Goal: Information Seeking & Learning: Learn about a topic

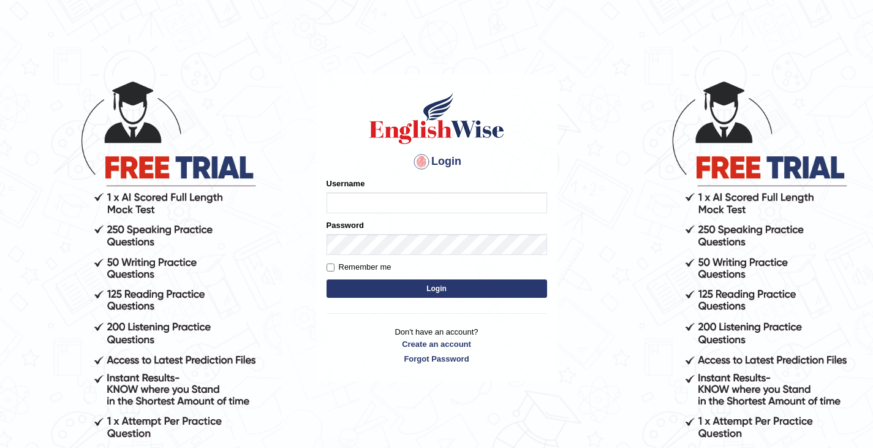
scroll to position [7, 0]
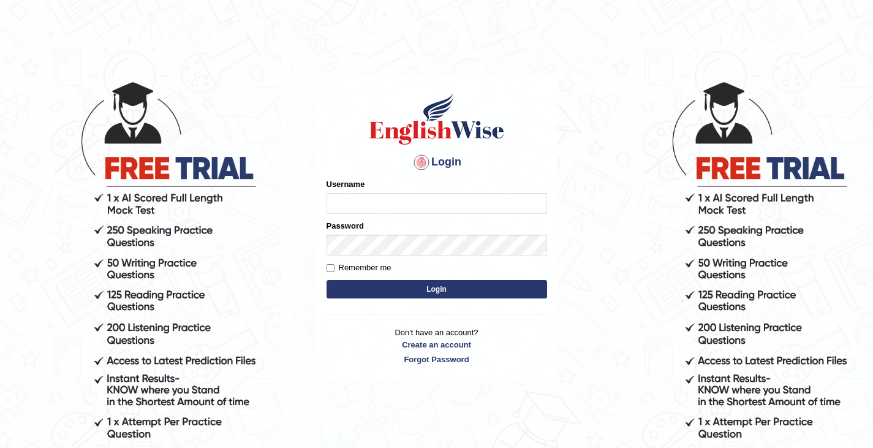
type input "0466609749"
click at [442, 286] on button "Login" at bounding box center [437, 289] width 221 height 18
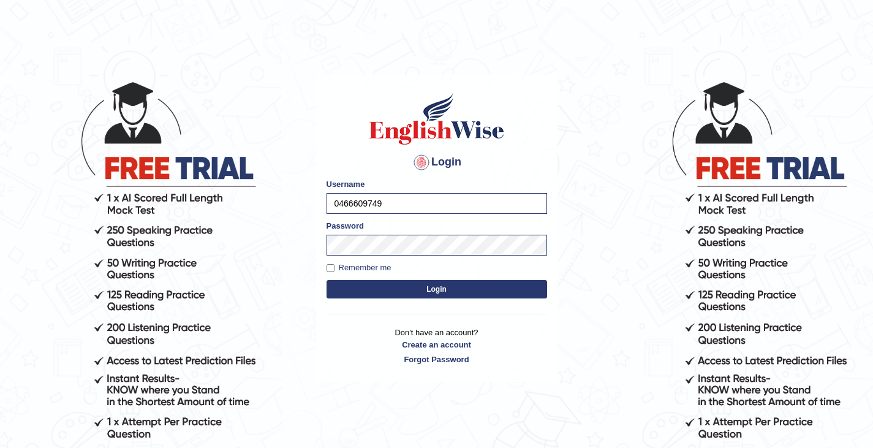
click at [442, 286] on button "Login" at bounding box center [437, 289] width 221 height 18
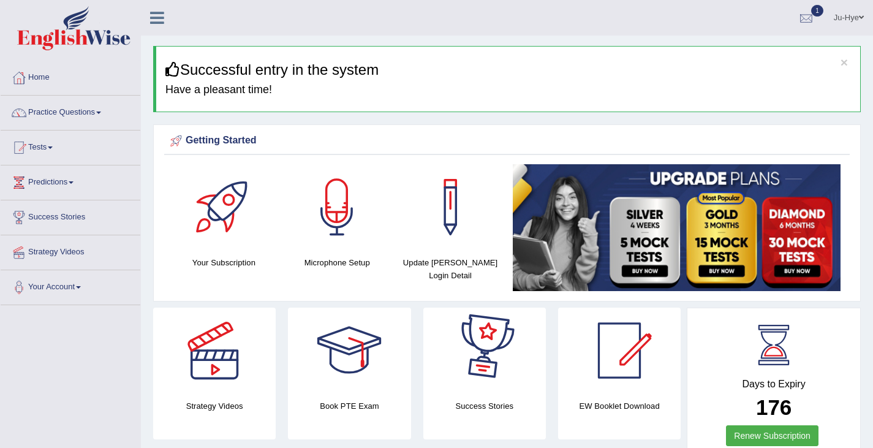
click at [802, 22] on div at bounding box center [806, 18] width 18 height 18
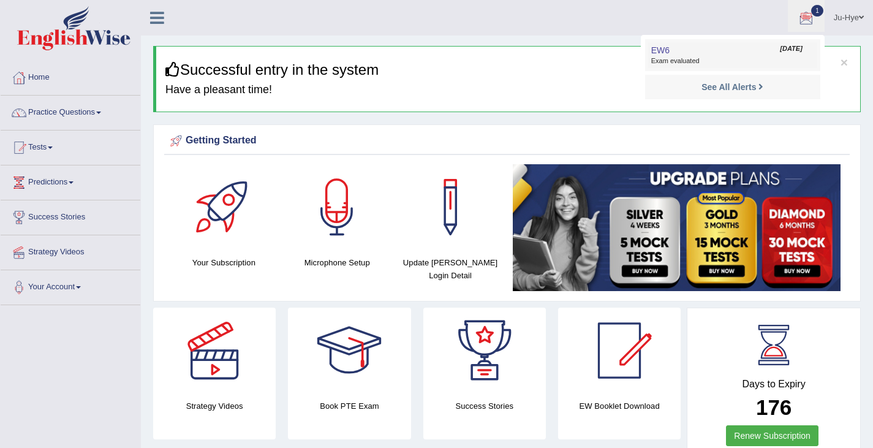
click at [732, 48] on link "EW6 Aug 12, 2025 Exam evaluated" at bounding box center [732, 55] width 169 height 26
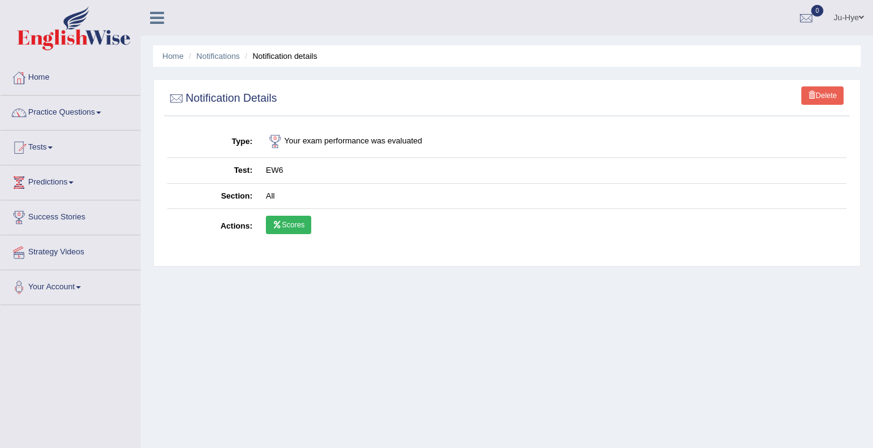
click at [296, 223] on link "Scores" at bounding box center [288, 225] width 45 height 18
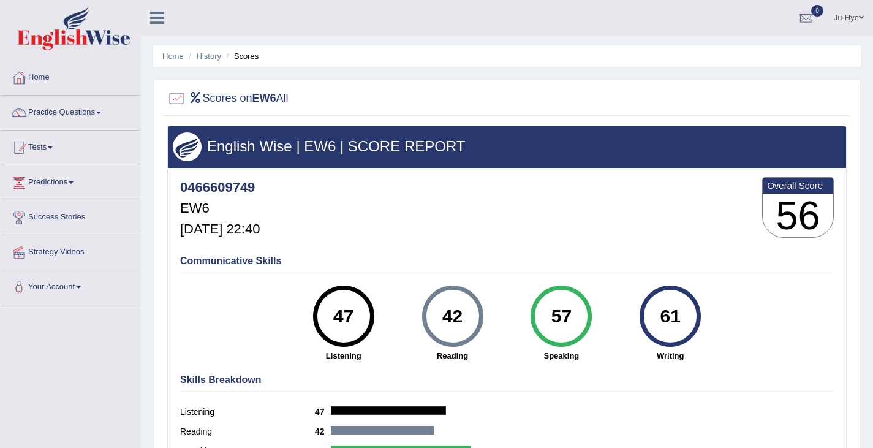
click at [154, 15] on icon at bounding box center [157, 18] width 14 height 16
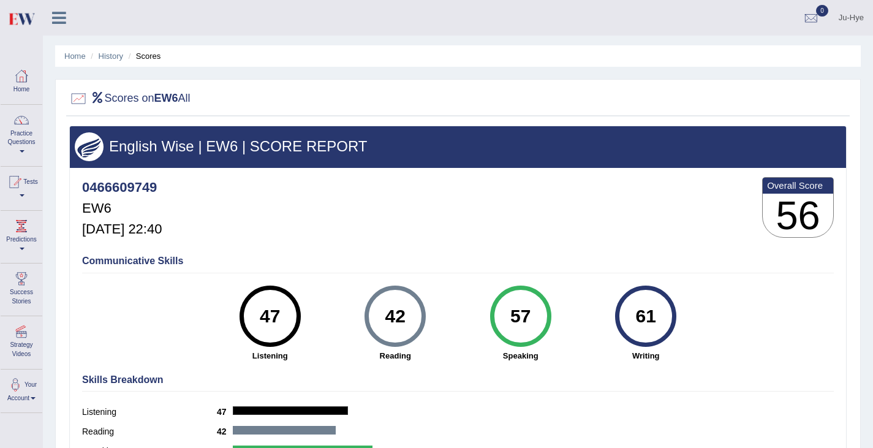
click at [28, 17] on img at bounding box center [21, 18] width 28 height 25
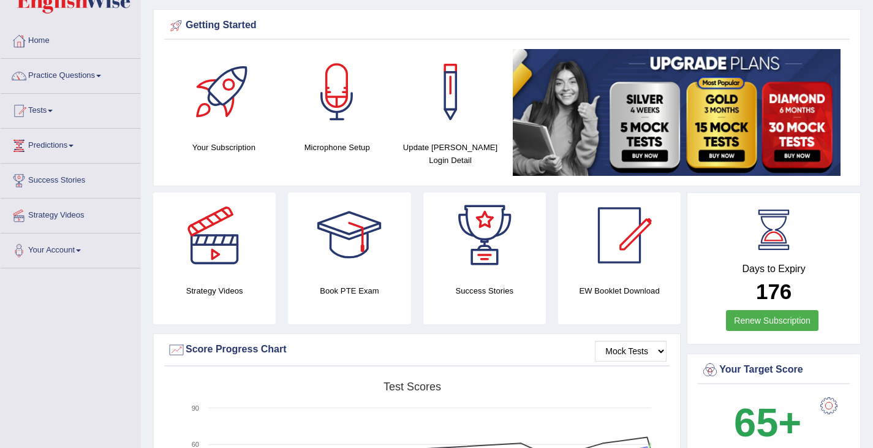
scroll to position [22, 0]
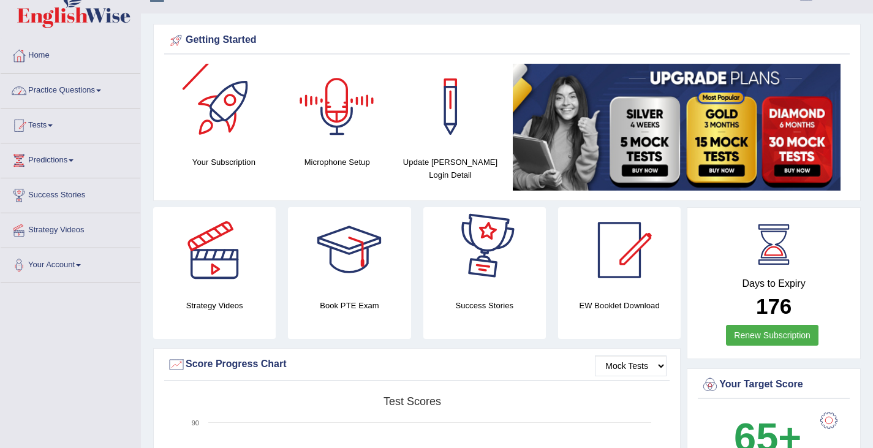
click at [80, 92] on link "Practice Questions" at bounding box center [71, 89] width 140 height 31
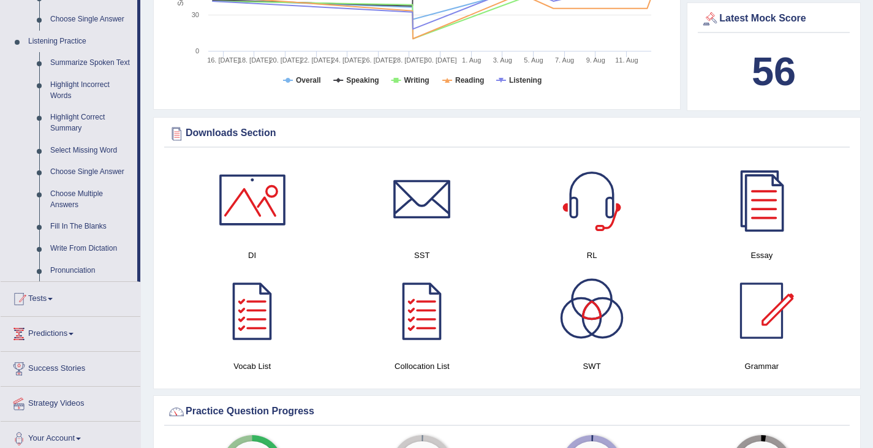
click at [48, 289] on link "Tests" at bounding box center [71, 297] width 140 height 31
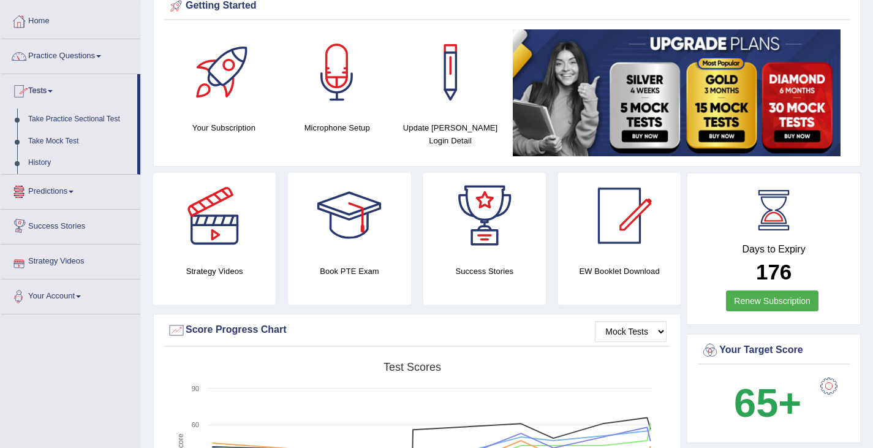
scroll to position [55, 0]
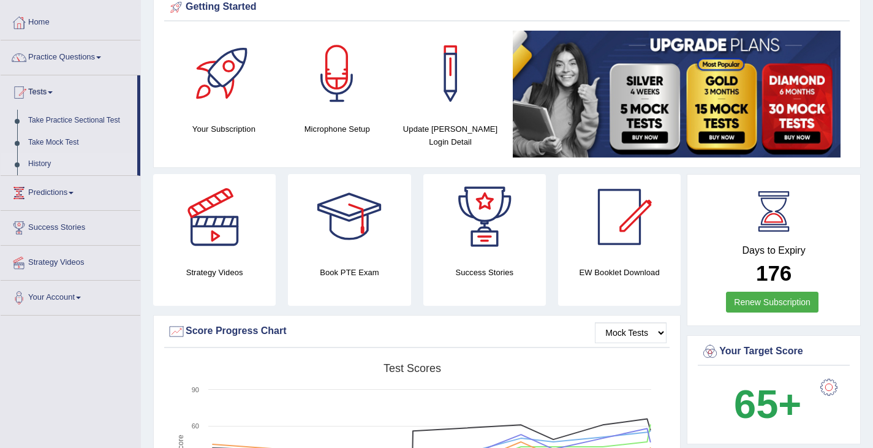
click at [42, 163] on link "History" at bounding box center [80, 164] width 115 height 22
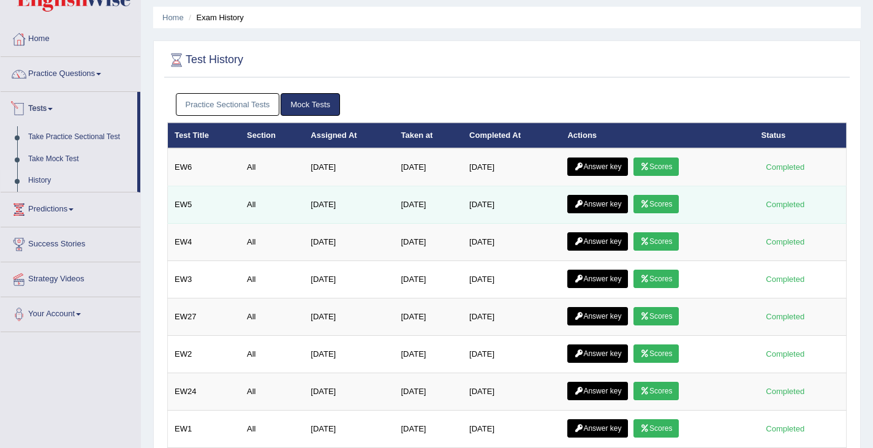
scroll to position [42, 0]
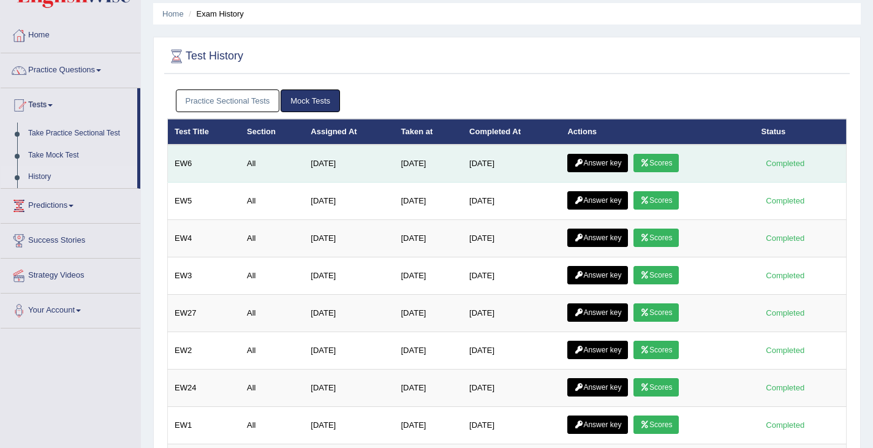
click at [662, 159] on link "Scores" at bounding box center [656, 163] width 45 height 18
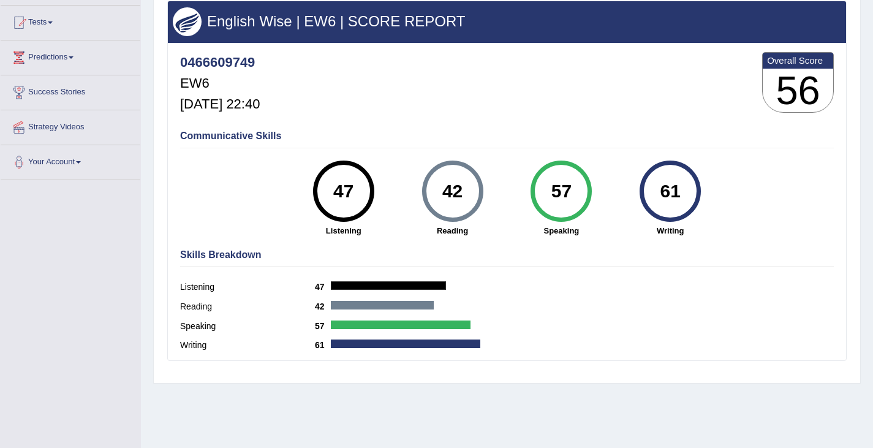
scroll to position [126, 0]
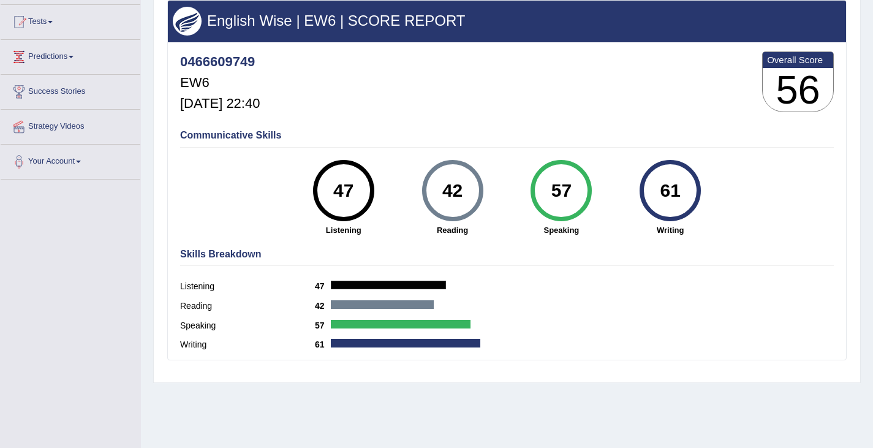
click at [632, 217] on div "61 Writing" at bounding box center [670, 198] width 109 height 76
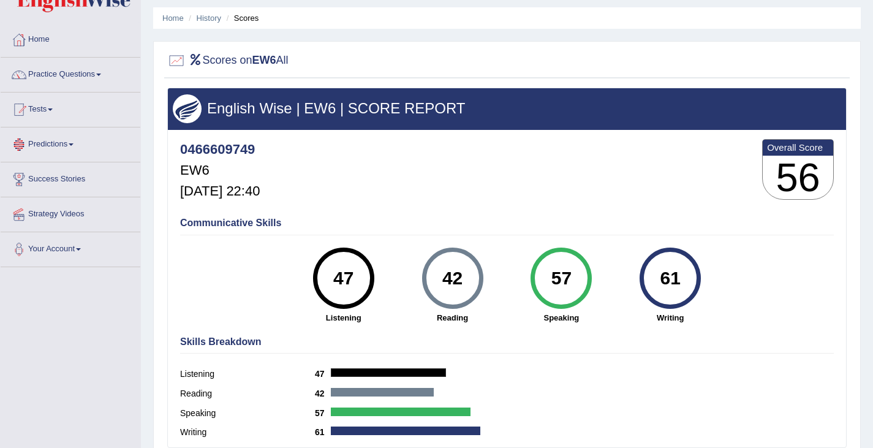
scroll to position [34, 0]
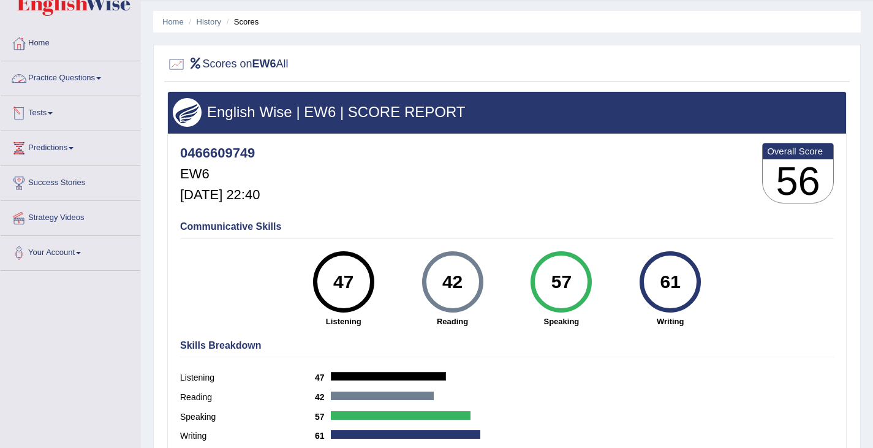
click at [93, 80] on link "Practice Questions" at bounding box center [71, 76] width 140 height 31
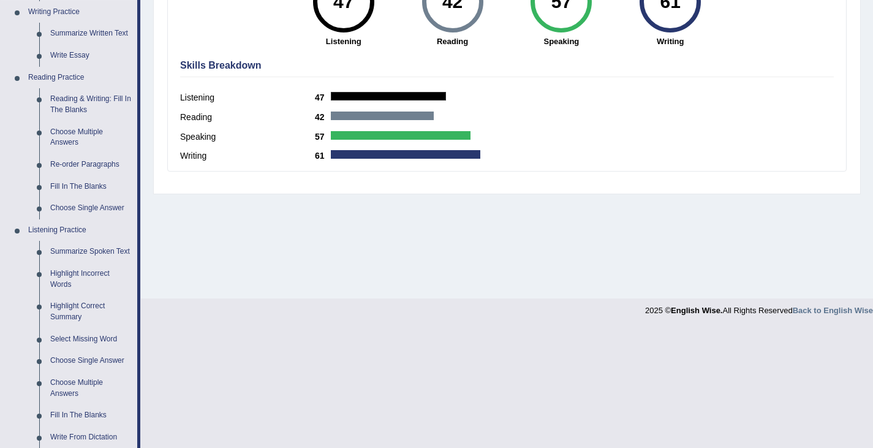
scroll to position [512, 0]
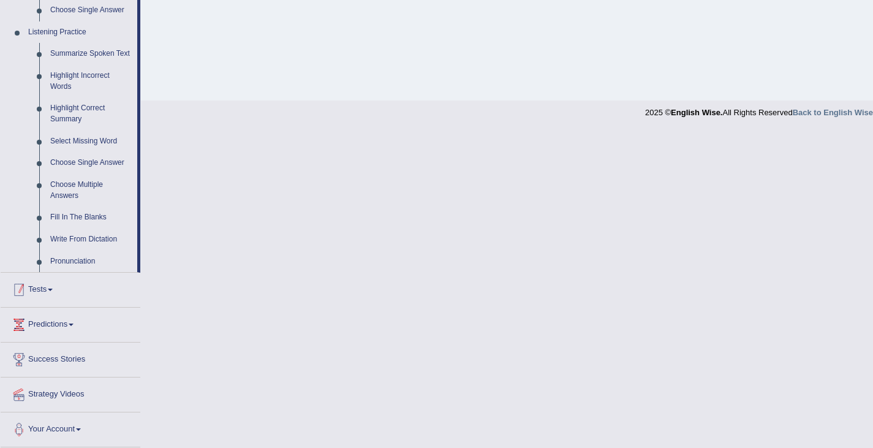
click at [40, 293] on link "Tests" at bounding box center [71, 288] width 140 height 31
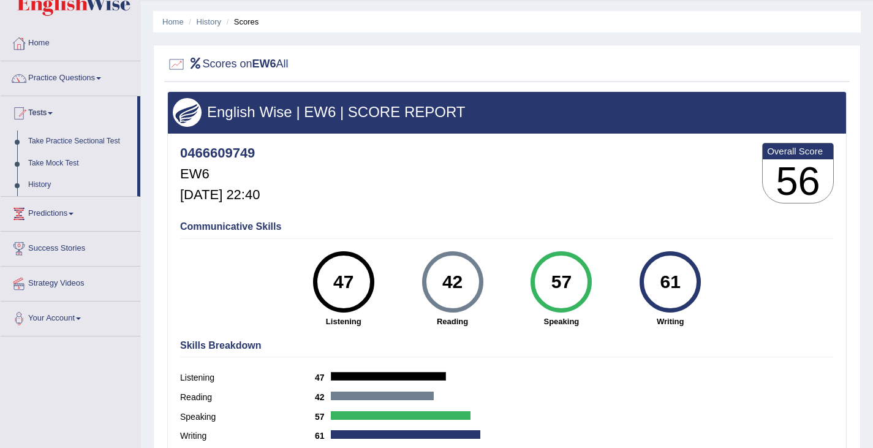
scroll to position [35, 0]
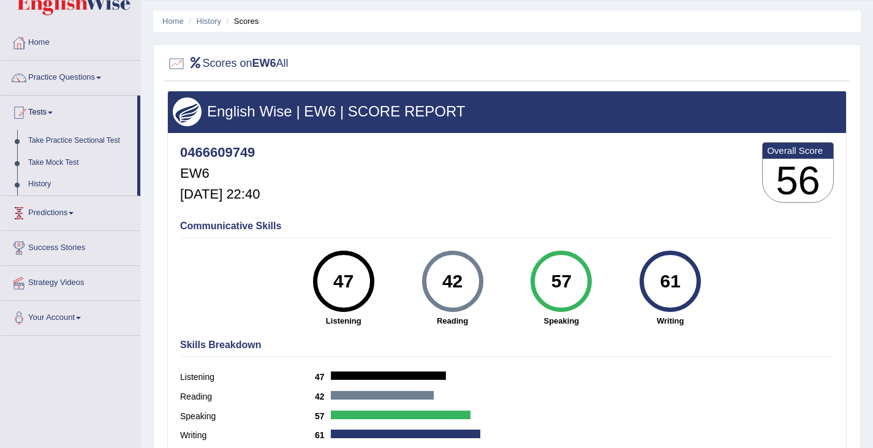
click at [66, 208] on link "Predictions" at bounding box center [71, 211] width 140 height 31
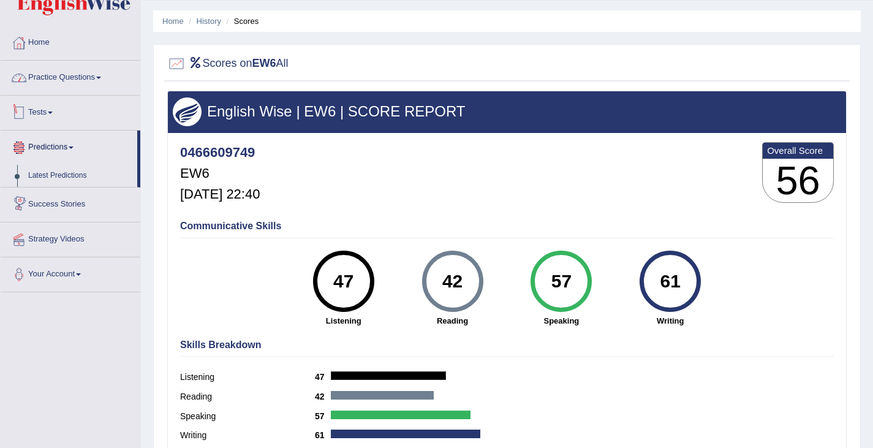
click at [72, 83] on link "Practice Questions" at bounding box center [71, 76] width 140 height 31
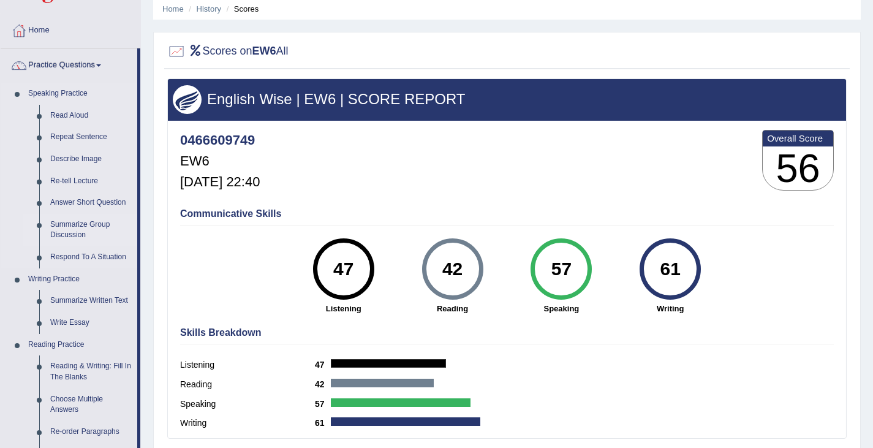
scroll to position [48, 0]
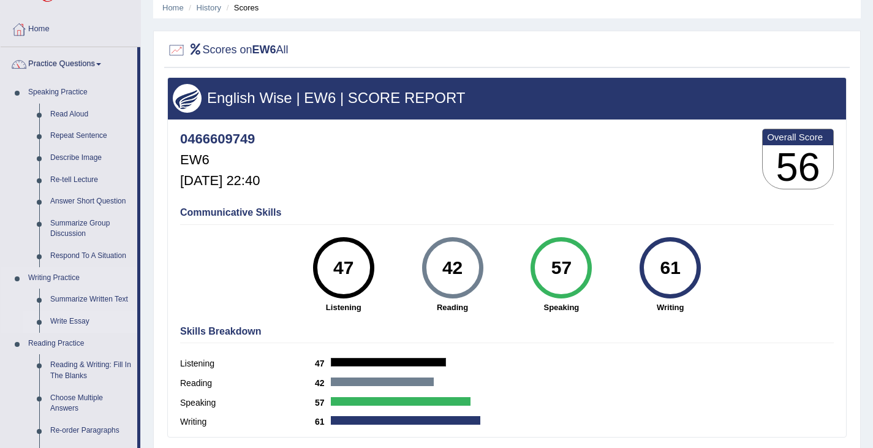
click at [81, 317] on link "Write Essay" at bounding box center [91, 322] width 93 height 22
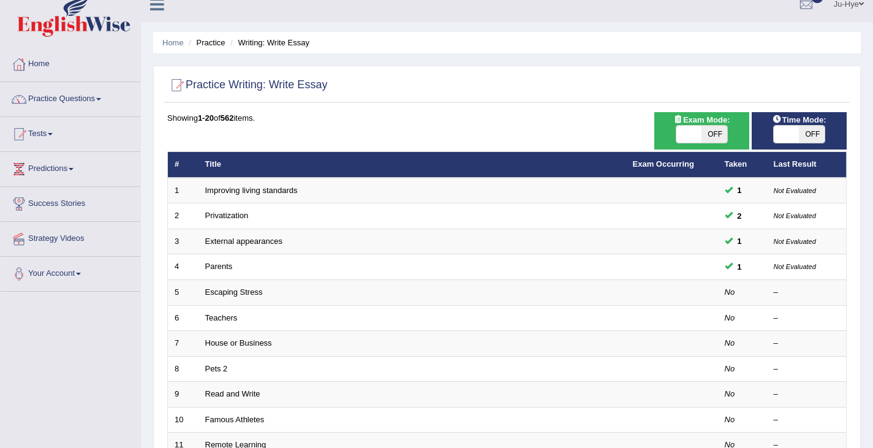
scroll to position [15, 0]
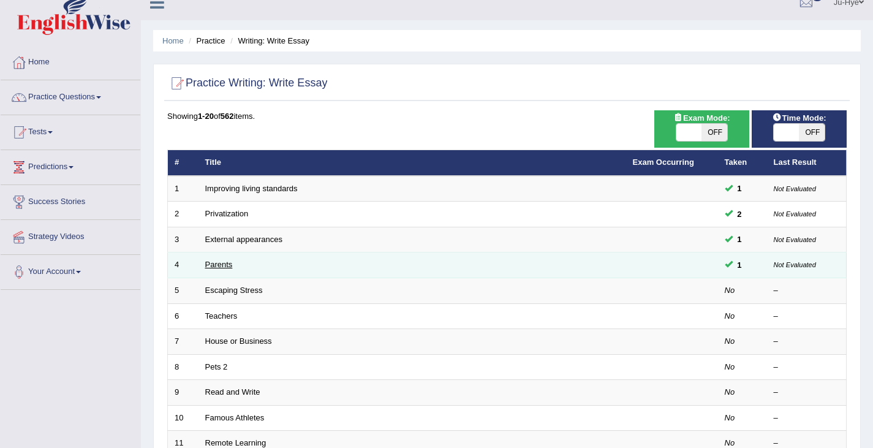
click at [217, 263] on link "Parents" at bounding box center [219, 264] width 28 height 9
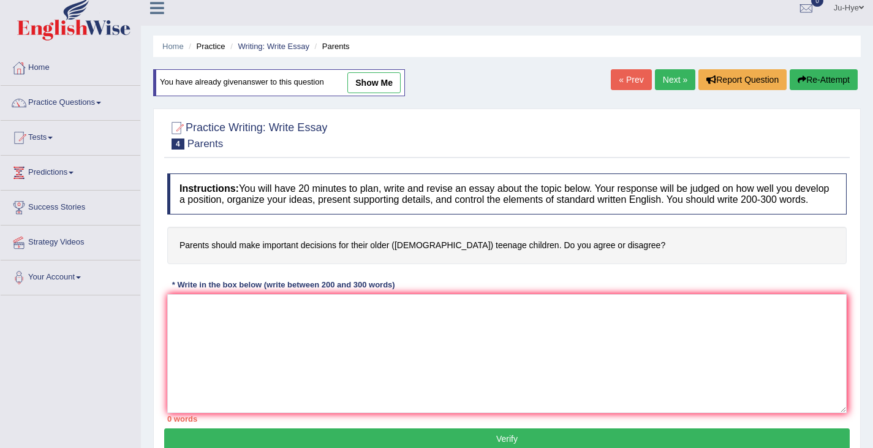
scroll to position [12, 0]
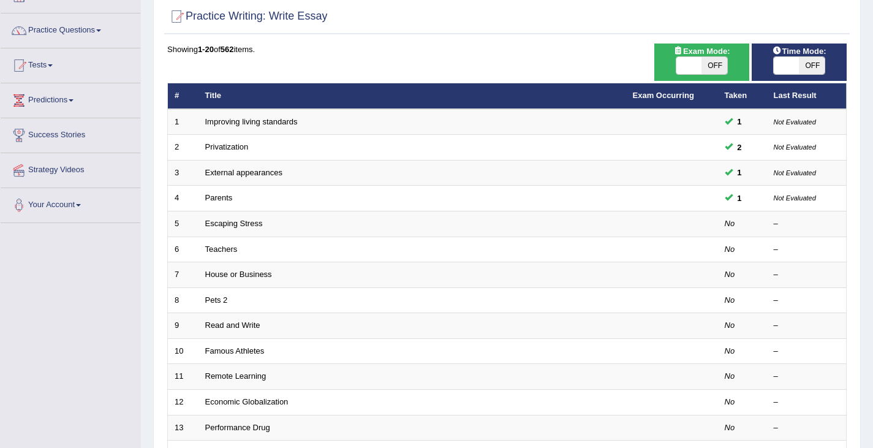
scroll to position [83, 0]
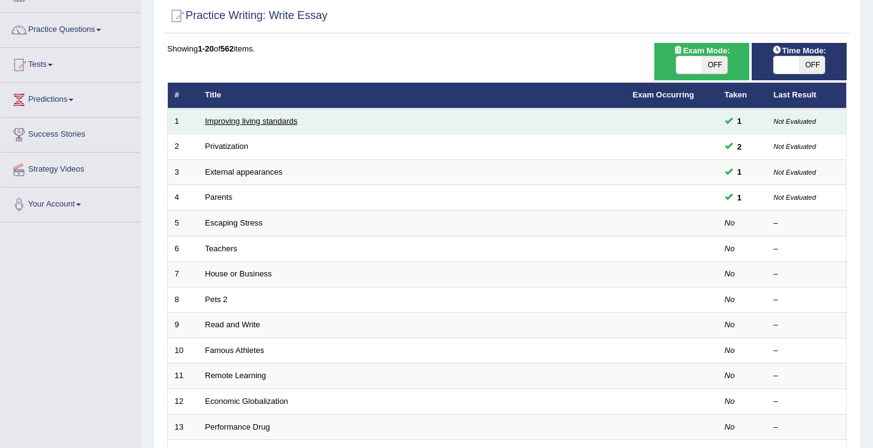
click at [282, 119] on link "Improving living standards" at bounding box center [251, 120] width 93 height 9
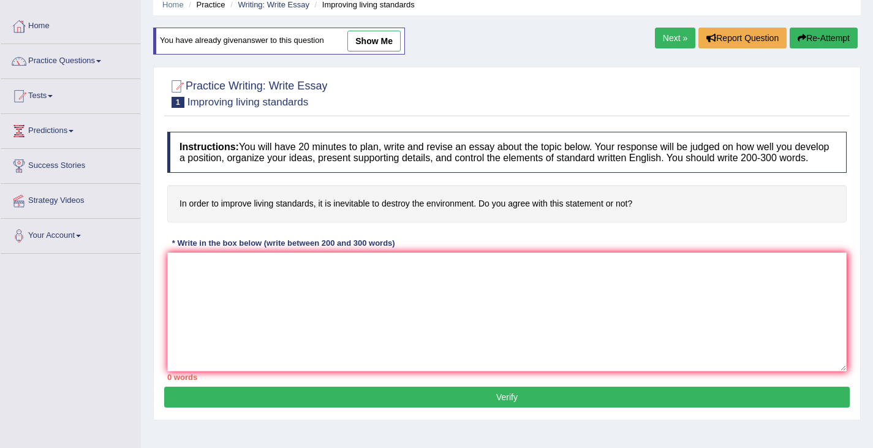
scroll to position [52, 0]
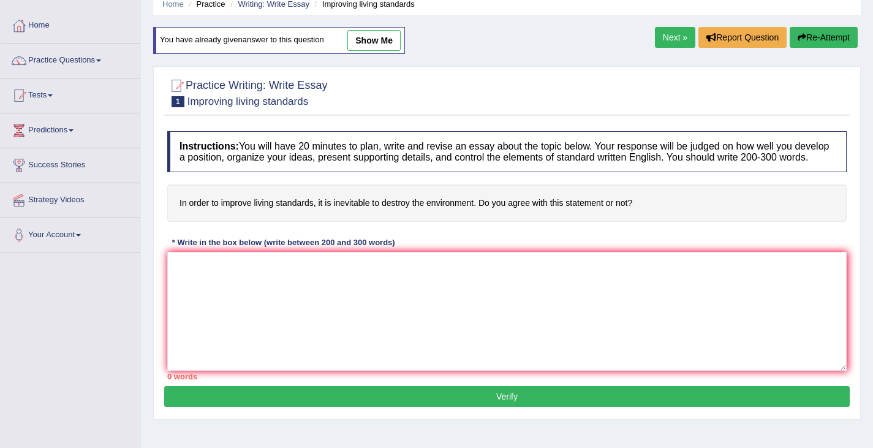
drag, startPoint x: 178, startPoint y: 203, endPoint x: 463, endPoint y: 194, distance: 285.0
click at [463, 194] on h4 "In order to improve living standards, it is inevitable to destroy the environme…" at bounding box center [506, 202] width 679 height 37
click at [13, 418] on div "Toggle navigation Home Practice Questions Speaking Practice Read Aloud Repeat S…" at bounding box center [436, 266] width 873 height 637
drag, startPoint x: 383, startPoint y: 294, endPoint x: 406, endPoint y: -63, distance: 358.0
click at [406, 0] on html "Toggle navigation Home Practice Questions Speaking Practice Read Aloud Repeat S…" at bounding box center [436, 172] width 873 height 448
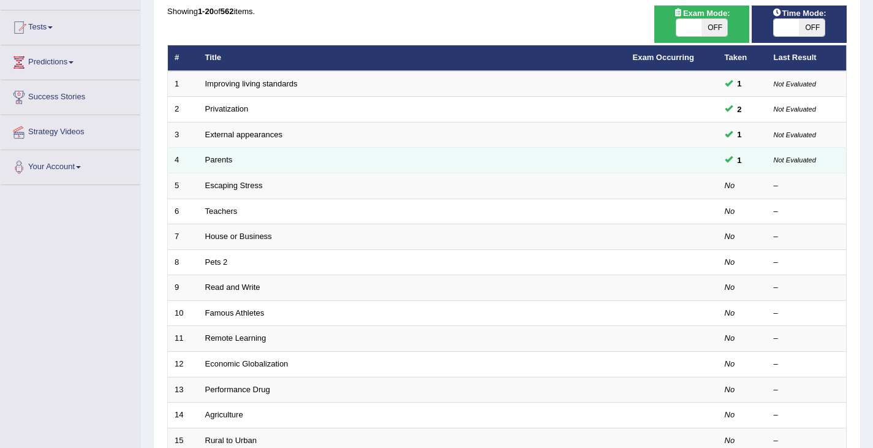
scroll to position [122, 0]
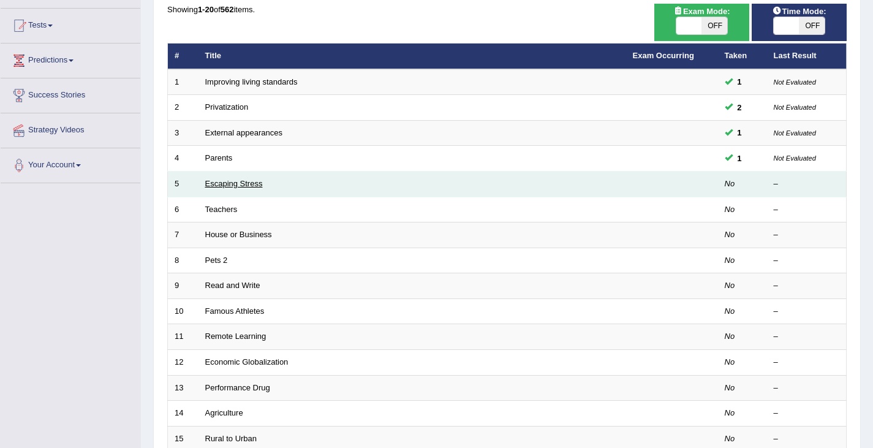
click at [246, 184] on link "Escaping Stress" at bounding box center [234, 183] width 58 height 9
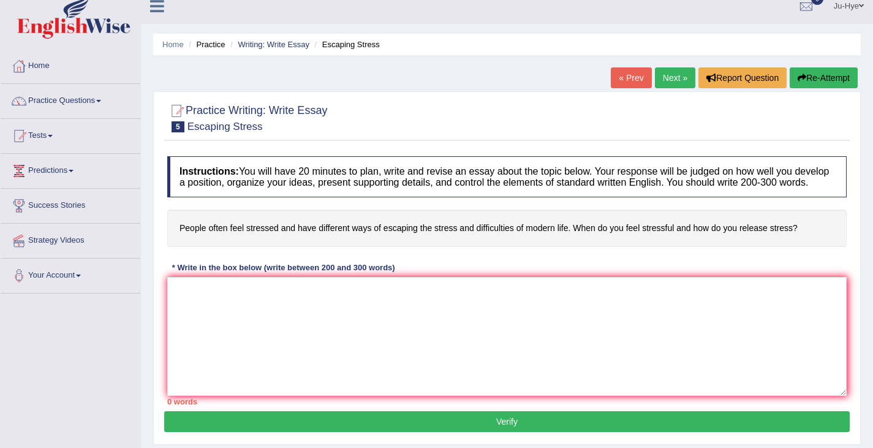
scroll to position [13, 0]
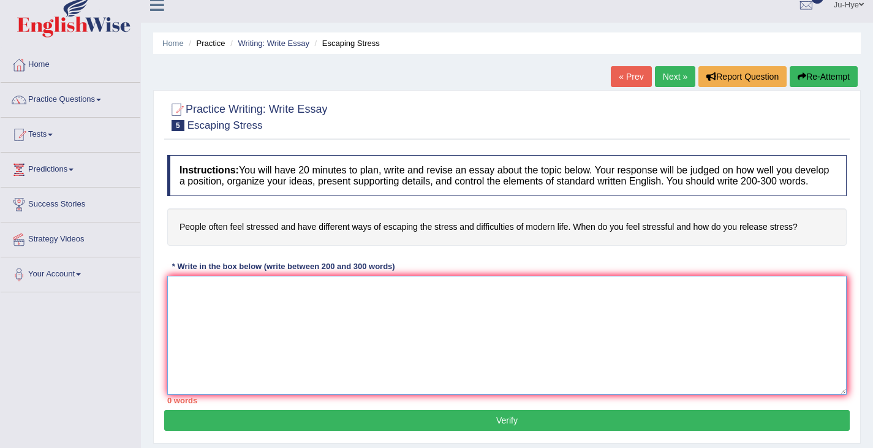
click at [342, 306] on textarea at bounding box center [506, 335] width 679 height 119
click at [78, 96] on link "Practice Questions" at bounding box center [71, 98] width 140 height 31
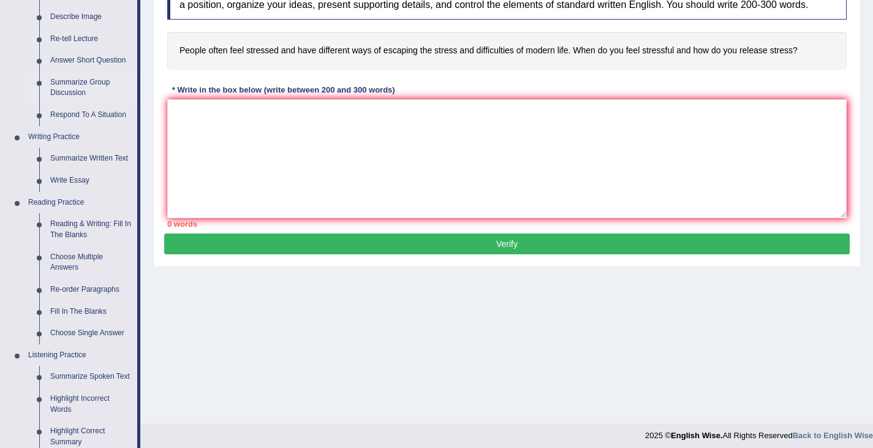
scroll to position [190, 0]
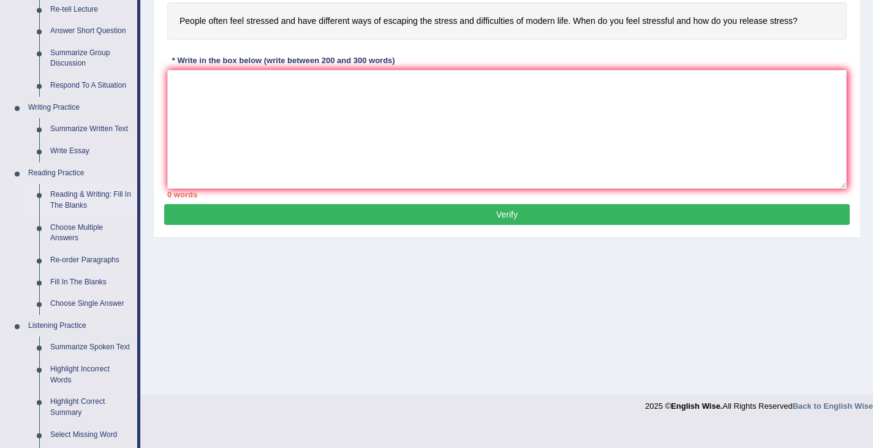
click at [73, 200] on link "Reading & Writing: Fill In The Blanks" at bounding box center [91, 200] width 93 height 32
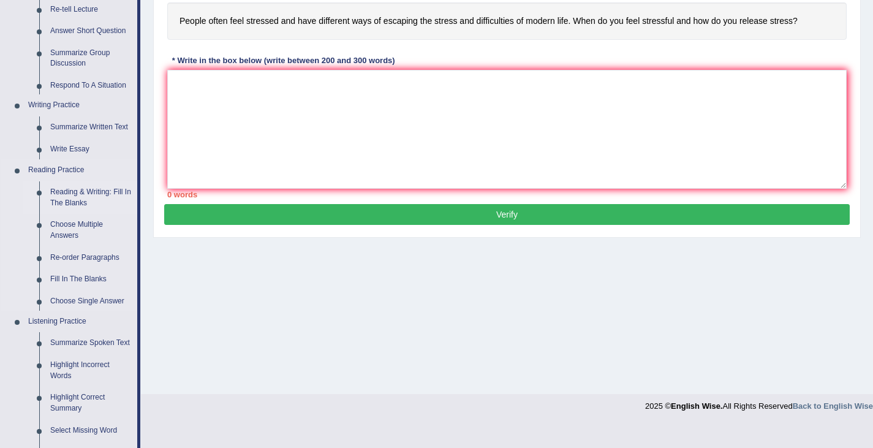
scroll to position [195, 0]
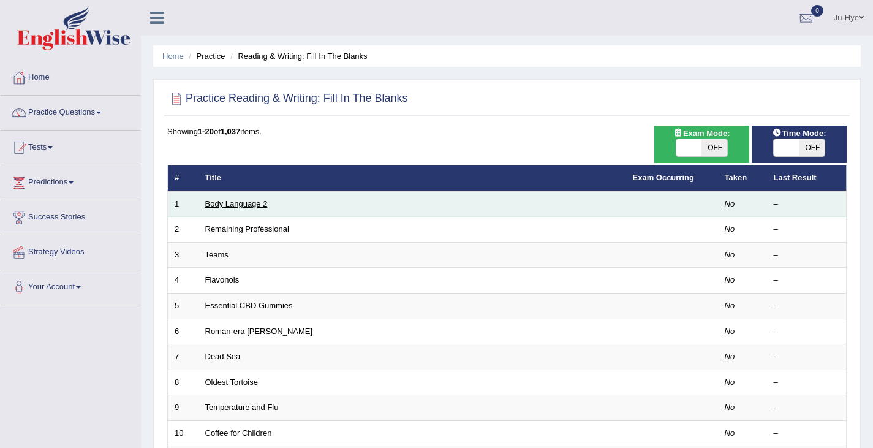
click at [232, 207] on link "Body Language 2" at bounding box center [236, 203] width 62 height 9
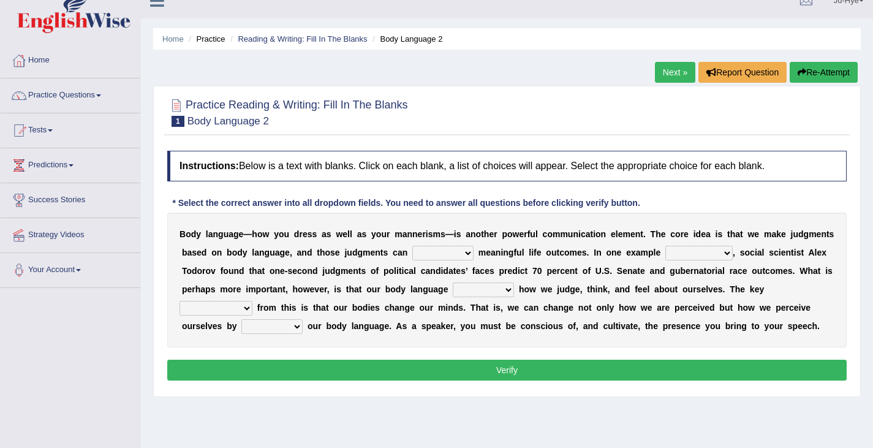
scroll to position [18, 0]
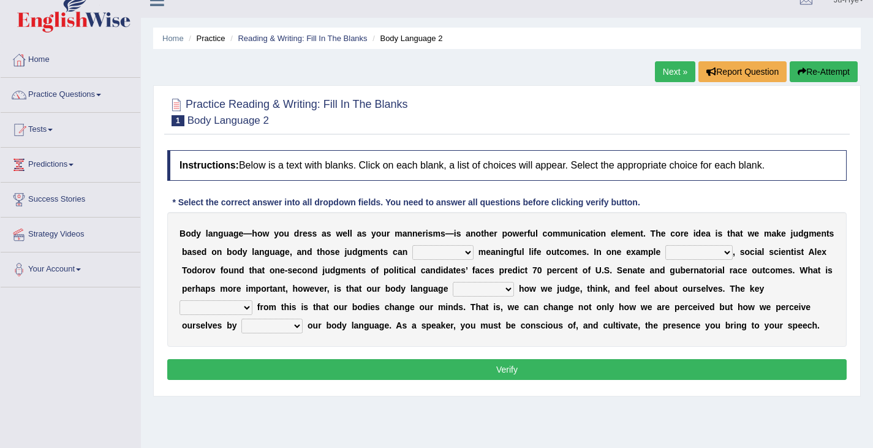
click at [412, 255] on select "predict preserve prevent prepare" at bounding box center [442, 252] width 61 height 15
click at [630, 286] on b at bounding box center [632, 289] width 5 height 10
click at [412, 255] on select "predict preserve prevent prepare" at bounding box center [442, 252] width 61 height 15
select select "predict"
click at [412, 246] on select "predict preserve prevent prepare" at bounding box center [442, 252] width 61 height 15
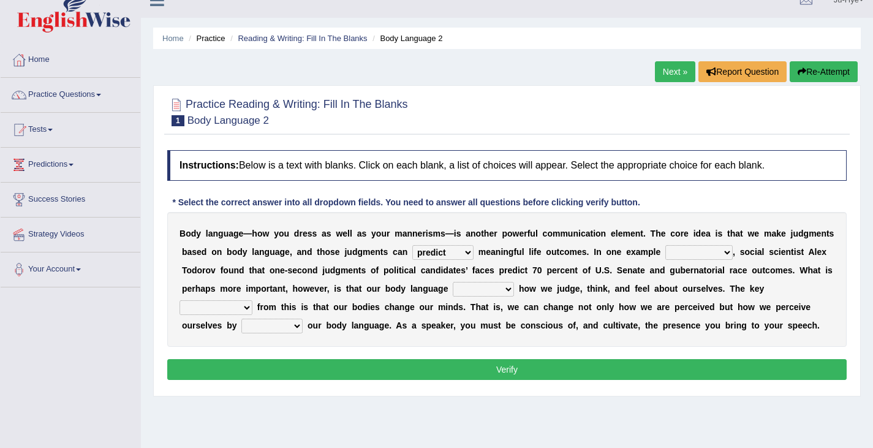
click at [412, 253] on select "predict preserve prevent prepare" at bounding box center [442, 252] width 61 height 15
click at [617, 267] on b "S" at bounding box center [620, 270] width 6 height 10
click at [665, 259] on select "citing having cited to be cited cited" at bounding box center [698, 252] width 67 height 15
select select "cited"
click at [665, 246] on select "citing having cited to be cited cited" at bounding box center [698, 252] width 67 height 15
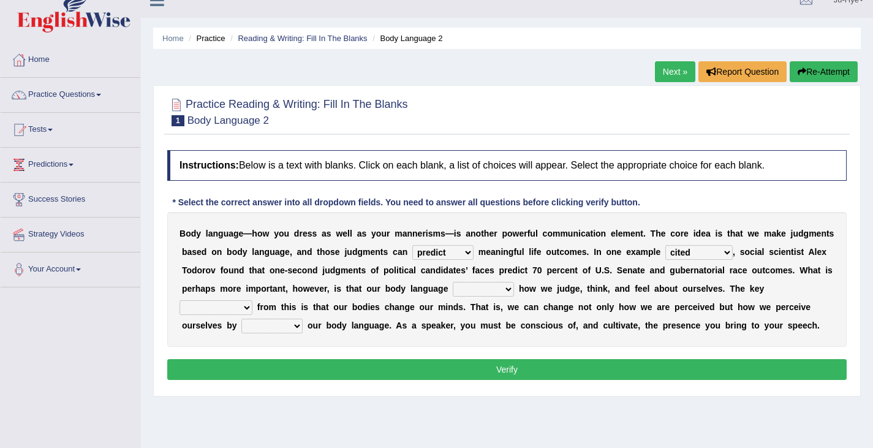
click at [453, 293] on select "refrains reflects refers refreshes" at bounding box center [483, 289] width 61 height 15
select select "reflects"
click at [453, 282] on select "refrains reflects refers refreshes" at bounding box center [483, 289] width 61 height 15
click at [252, 300] on select "drawback breakthrough takeaway takeoff" at bounding box center [216, 307] width 73 height 15
click at [530, 319] on div "B o d y l a n g u a g e — h o w y o u d r e s s a s w e l l a s y o u r m a n n…" at bounding box center [506, 279] width 679 height 135
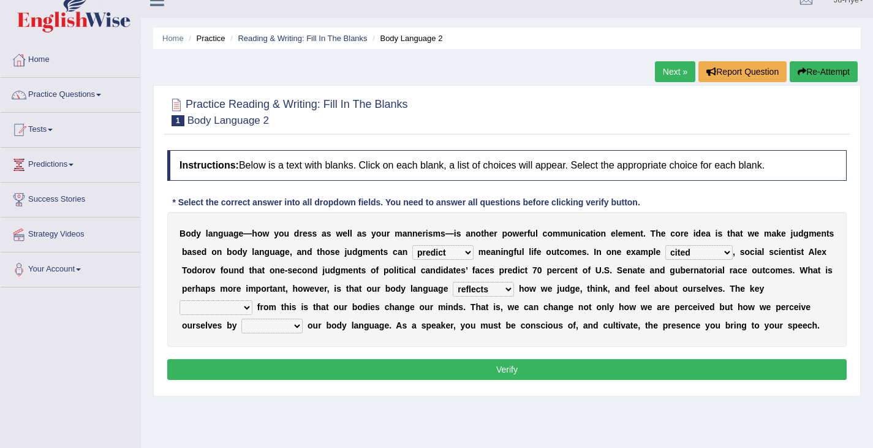
click at [252, 300] on select "drawback breakthrough takeaway takeoff" at bounding box center [216, 307] width 73 height 15
click at [555, 337] on div "B o d y l a n g u a g e — h o w y o u d r e s s a s w e l l a s y o u r m a n n…" at bounding box center [506, 279] width 679 height 135
click at [252, 300] on select "drawback breakthrough takeaway takeoff" at bounding box center [216, 307] width 73 height 15
click at [685, 261] on div "B o d y l a n g u a g e — h o w y o u d r e s s a s w e l l a s y o u r m a n n…" at bounding box center [506, 279] width 679 height 135
click at [252, 300] on select "drawback breakthrough takeaway takeoff" at bounding box center [216, 307] width 73 height 15
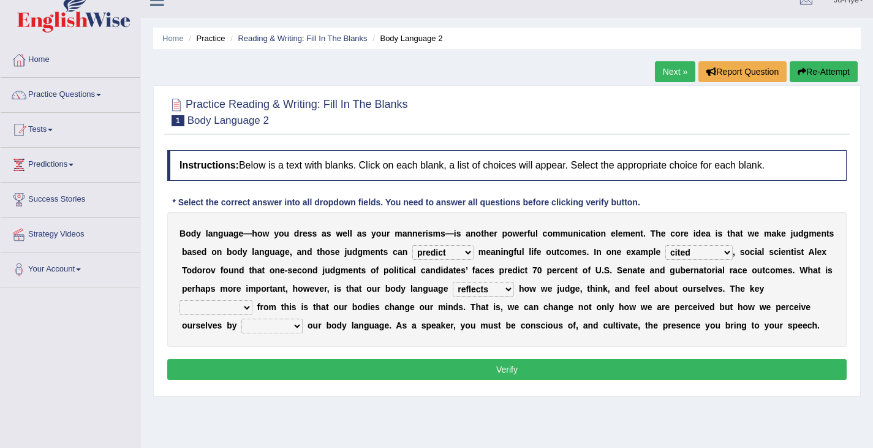
click at [697, 293] on b "s" at bounding box center [699, 289] width 5 height 10
click at [252, 300] on select "drawback breakthrough takeaway takeoff" at bounding box center [216, 307] width 73 height 15
click at [589, 330] on div "B o d y l a n g u a g e — h o w y o u d r e s s a s w e l l a s y o u r m a n n…" at bounding box center [506, 279] width 679 height 135
click at [303, 319] on select "enacting enabling making managing" at bounding box center [271, 326] width 61 height 15
select select "managing"
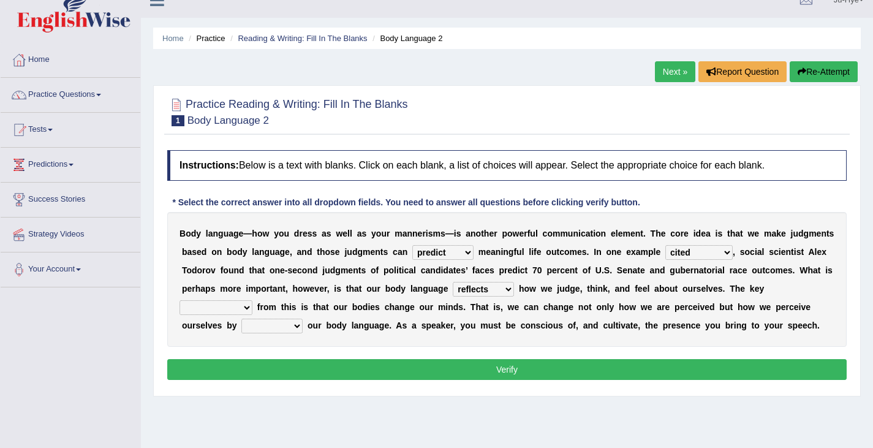
click at [303, 319] on select "enacting enabling making managing" at bounding box center [271, 326] width 61 height 15
click at [252, 300] on select "drawback breakthrough takeaway takeoff" at bounding box center [216, 307] width 73 height 15
click at [660, 319] on div "B o d y l a n g u a g e — h o w y o u d r e s s a s w e l l a s y o u r m a n n…" at bounding box center [506, 279] width 679 height 135
click at [303, 319] on select "enacting enabling making managing" at bounding box center [271, 326] width 61 height 15
click at [252, 300] on select "drawback breakthrough takeaway takeoff" at bounding box center [216, 307] width 73 height 15
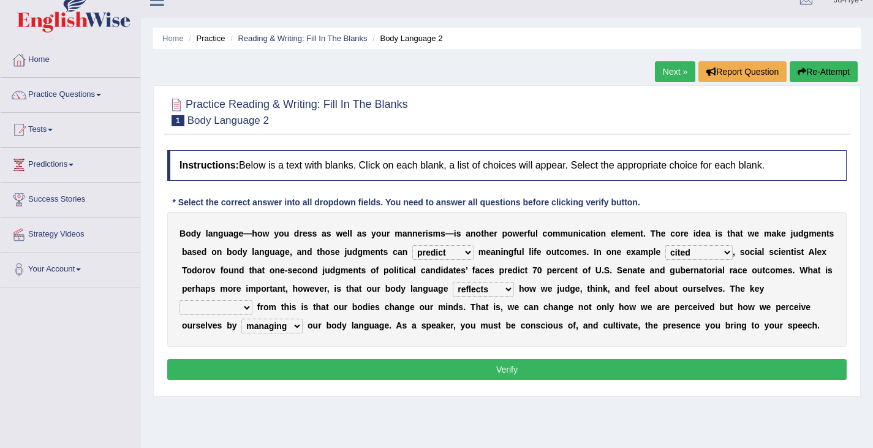
select select "breakthrough"
click at [252, 300] on select "drawback breakthrough takeaway takeoff" at bounding box center [216, 307] width 73 height 15
click at [631, 366] on button "Verify" at bounding box center [506, 369] width 679 height 21
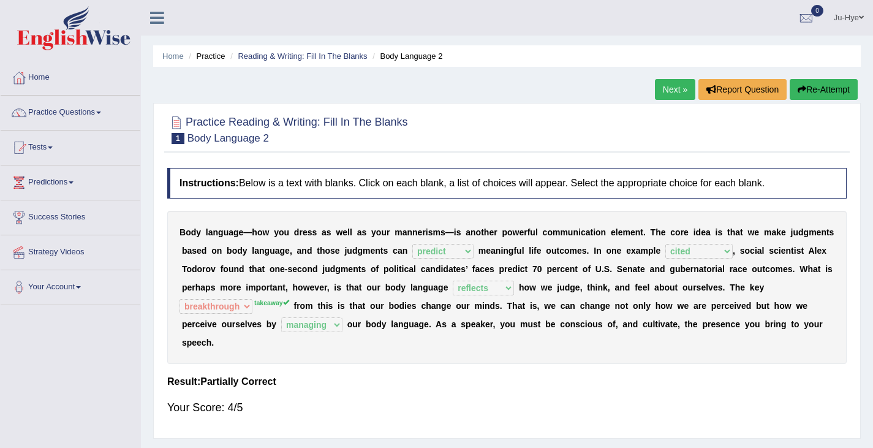
scroll to position [10, 0]
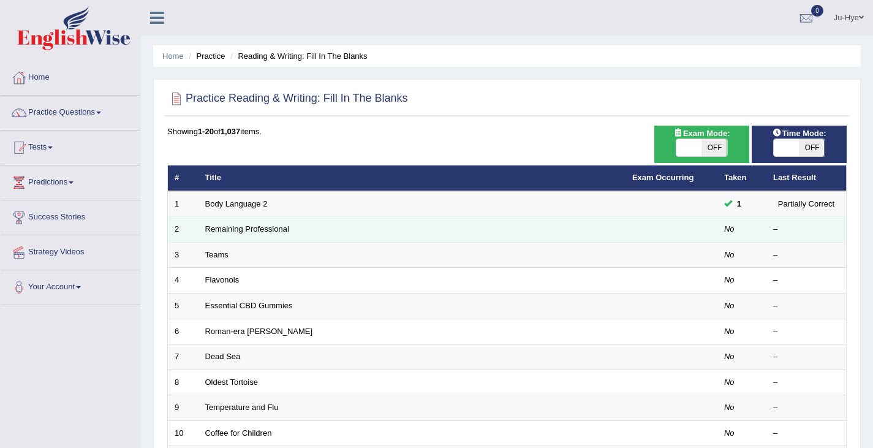
click at [301, 224] on td "Remaining Professional" at bounding box center [412, 230] width 427 height 26
click at [258, 227] on link "Remaining Professional" at bounding box center [247, 228] width 84 height 9
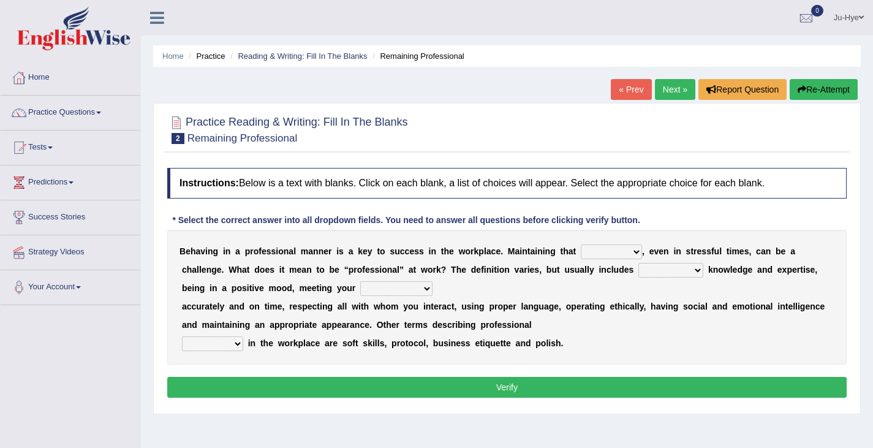
click at [581, 248] on select "demand domain direction demeanor" at bounding box center [611, 251] width 61 height 15
click at [581, 245] on select "demand domain direction demeanor" at bounding box center [611, 251] width 61 height 15
click at [592, 249] on select "demand domain direction demeanor" at bounding box center [611, 251] width 61 height 15
select select "demand"
click at [581, 245] on select "demand domain direction demeanor" at bounding box center [611, 251] width 61 height 15
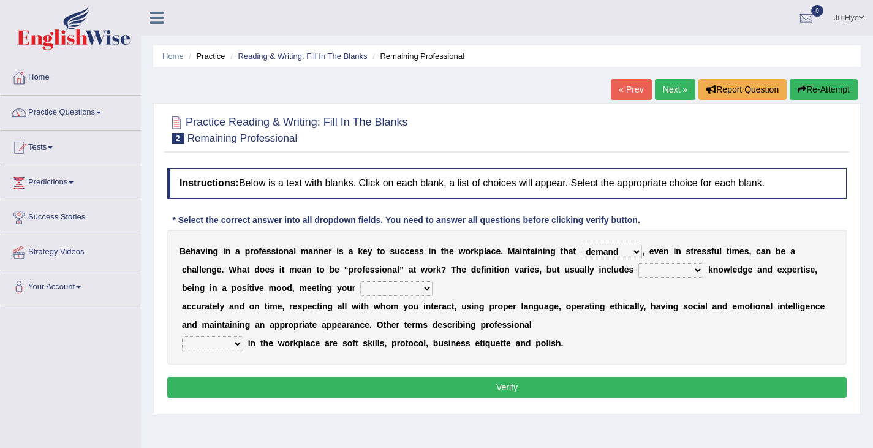
click at [638, 267] on select "possessing appraising processing assessing" at bounding box center [670, 270] width 65 height 15
select select "assessing"
click at [638, 263] on select "possessing appraising processing assessing" at bounding box center [670, 270] width 65 height 15
click at [276, 281] on div "B e h a v i n g i n a p r o f e s s i o n a l m a n n e r i s a k e y t o s u c…" at bounding box center [506, 297] width 679 height 135
click at [360, 284] on select "opportunities occupations observations obligations" at bounding box center [396, 288] width 72 height 15
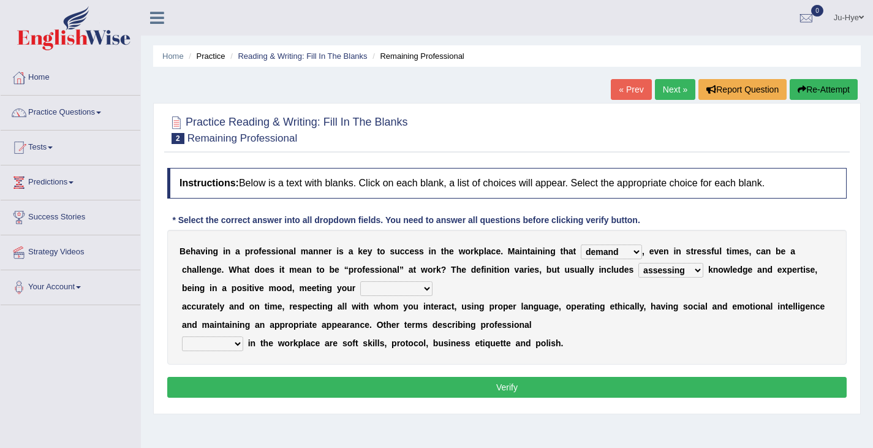
click at [360, 282] on select "opportunities occupations observations obligations" at bounding box center [396, 288] width 72 height 15
select select "occupations"
click at [360, 282] on select "opportunities occupations observations obligations" at bounding box center [396, 288] width 72 height 15
click at [322, 322] on b "a" at bounding box center [324, 325] width 5 height 10
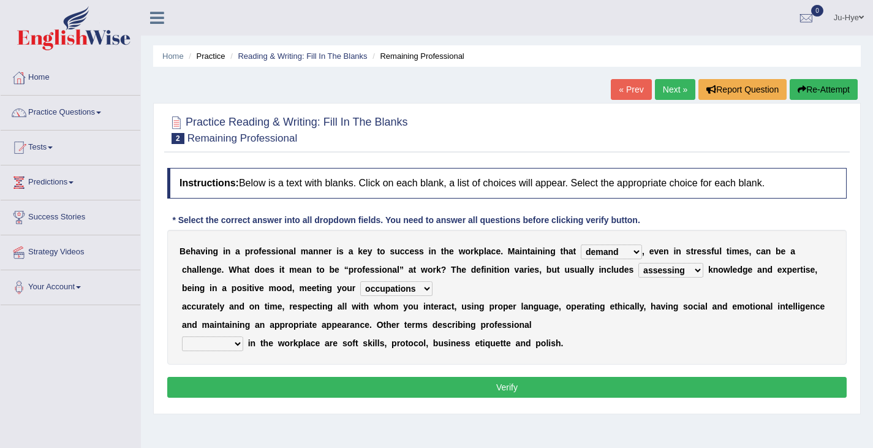
click at [214, 334] on div "B e h a v i n g i n a p r o f e s s i o n a l m a n n e r i s a k e y t o s u c…" at bounding box center [506, 297] width 679 height 135
click at [215, 342] on select "conduct contact condition contract" at bounding box center [212, 343] width 61 height 15
select select "conduct"
click at [182, 337] on select "conduct contact condition contract" at bounding box center [212, 343] width 61 height 15
click at [312, 387] on button "Verify" at bounding box center [506, 387] width 679 height 21
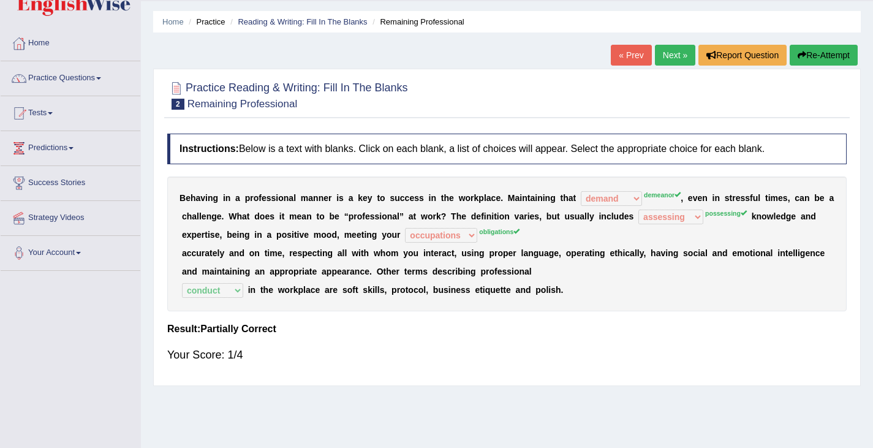
click at [561, 272] on div "B e h a v i n g i n a p r o f e s s i o n a l m a n n e r i s a k e y t o s u c…" at bounding box center [506, 243] width 679 height 135
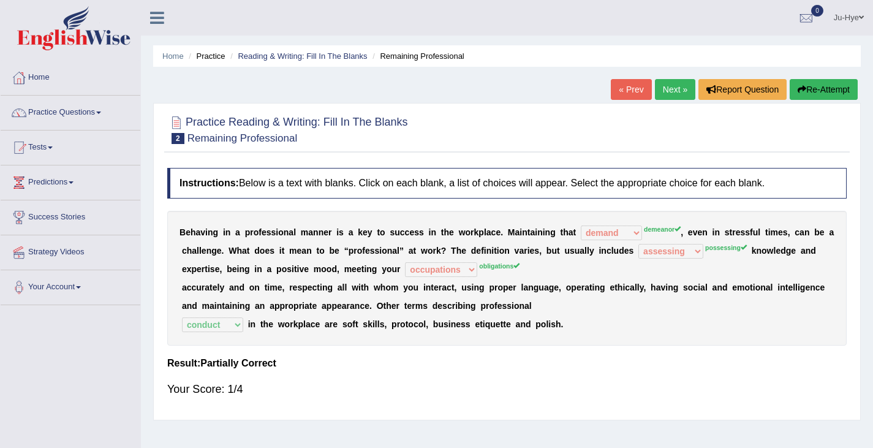
click at [817, 86] on button "Re-Attempt" at bounding box center [824, 89] width 68 height 21
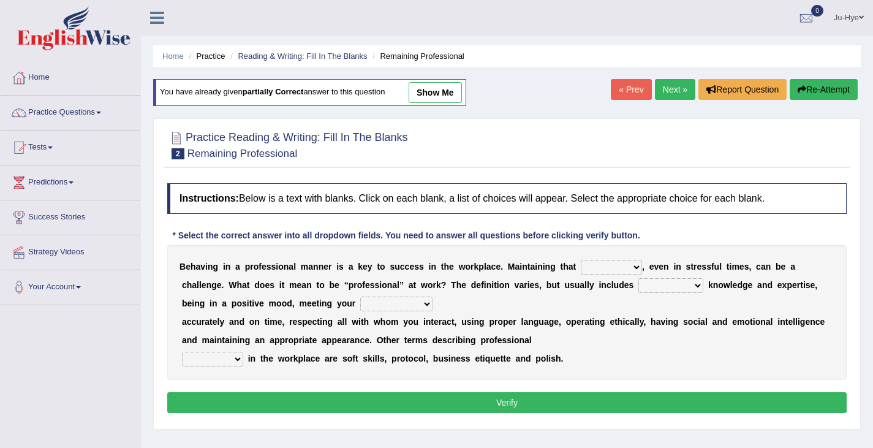
click at [581, 266] on select "demand domain direction demeanor" at bounding box center [611, 267] width 61 height 15
select select "demeanor"
click at [581, 260] on select "demand domain direction demeanor" at bounding box center [611, 267] width 61 height 15
click at [589, 260] on div "B e h a v i n g i n a p r o f e s s i o n a l m a n n e r i s a k e y t o s u c…" at bounding box center [506, 312] width 679 height 135
click at [592, 268] on select "demand domain direction demeanor" at bounding box center [611, 267] width 61 height 15
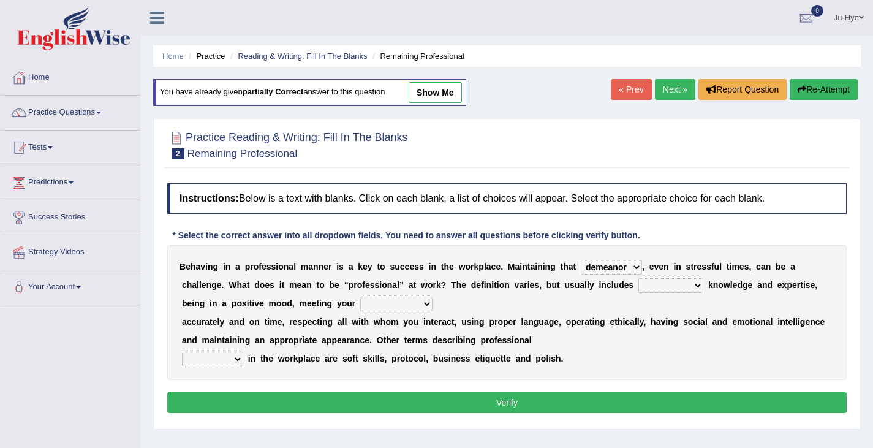
click at [468, 300] on div "B e h a v i n g i n a p r o f e s s i o n a l m a n n e r i s a k e y t o s u c…" at bounding box center [506, 312] width 679 height 135
click at [638, 287] on select "possessing appraising processing assessing" at bounding box center [670, 285] width 65 height 15
select select "possessing"
click at [638, 279] on select "possessing appraising processing assessing" at bounding box center [670, 285] width 65 height 15
click at [360, 297] on select "opportunities occupations observations obligations" at bounding box center [396, 304] width 72 height 15
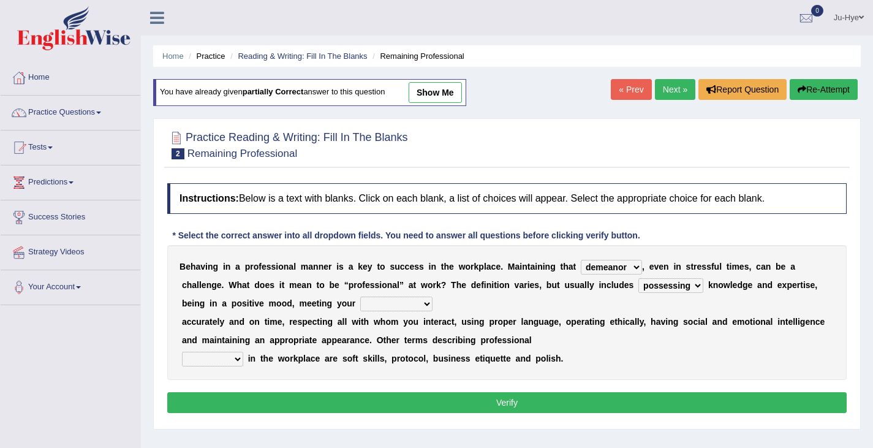
select select "obligations"
click at [360, 297] on select "opportunities occupations observations obligations" at bounding box center [396, 304] width 72 height 15
click at [215, 360] on select "conduct contact condition contract" at bounding box center [212, 359] width 61 height 15
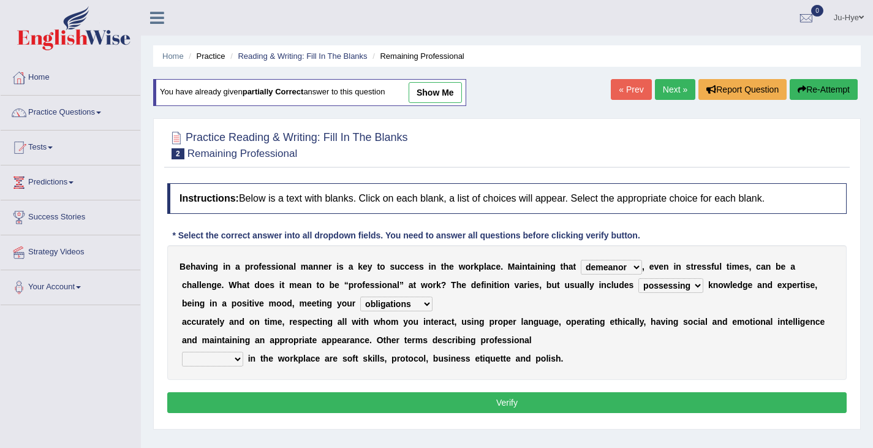
click at [215, 360] on select "conduct contact condition contract" at bounding box center [212, 359] width 61 height 15
click at [337, 342] on b "e" at bounding box center [339, 340] width 5 height 10
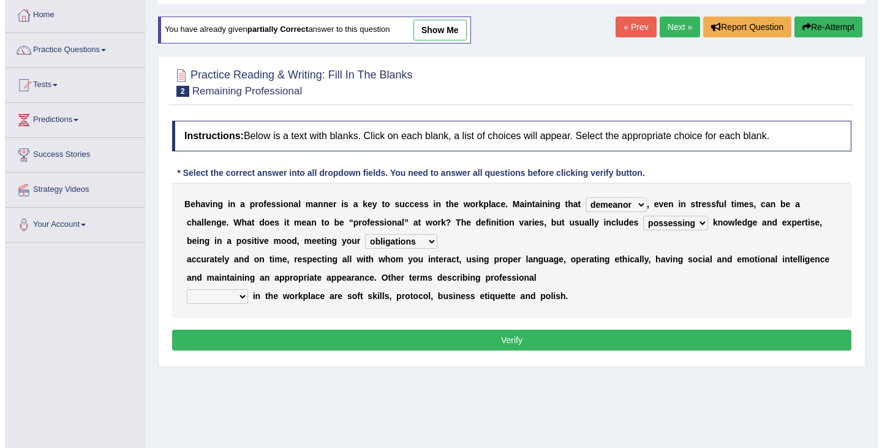
scroll to position [64, 0]
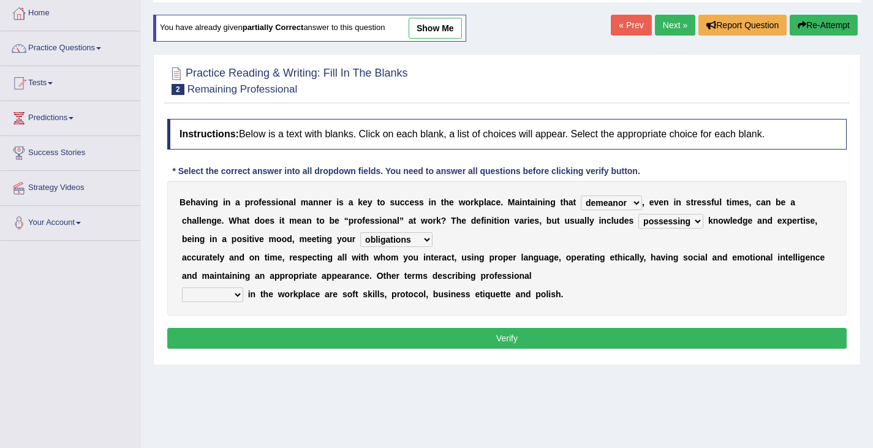
click at [211, 300] on select "conduct contact condition contract" at bounding box center [212, 294] width 61 height 15
select select "conduct"
click at [182, 288] on select "conduct contact condition contract" at bounding box center [212, 294] width 61 height 15
click at [244, 350] on div "Instructions: Below is a text with blanks. Click on each blank, a list of choic…" at bounding box center [507, 236] width 686 height 246
click at [248, 339] on button "Verify" at bounding box center [506, 338] width 679 height 21
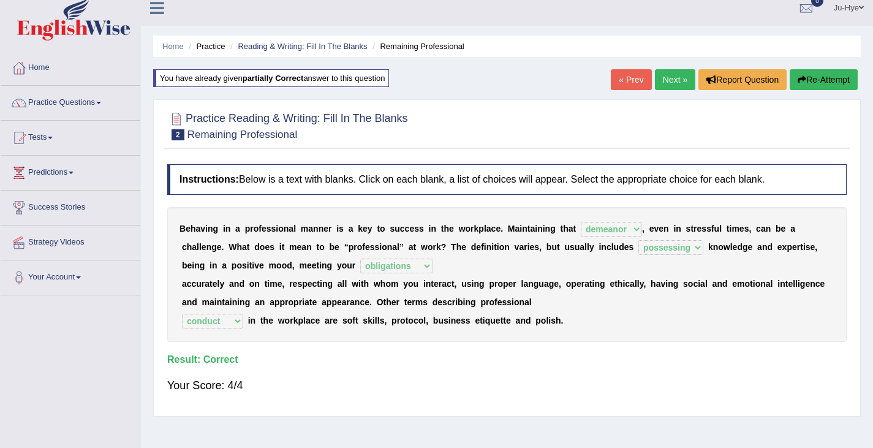
scroll to position [0, 0]
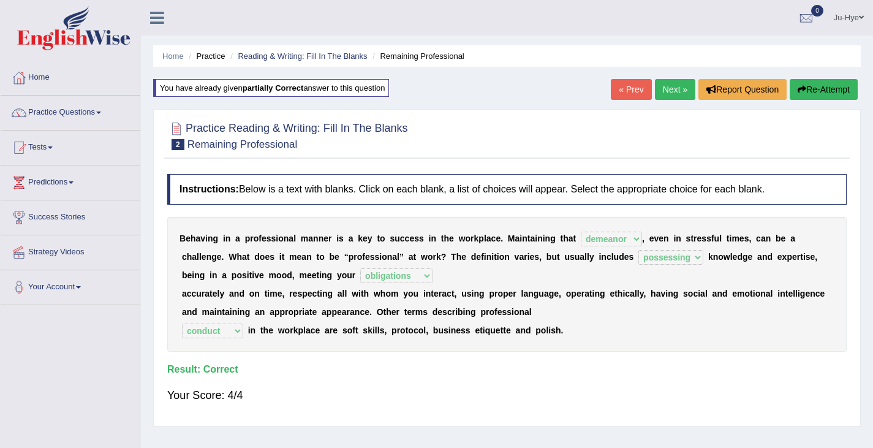
click at [665, 83] on link "Next »" at bounding box center [675, 89] width 40 height 21
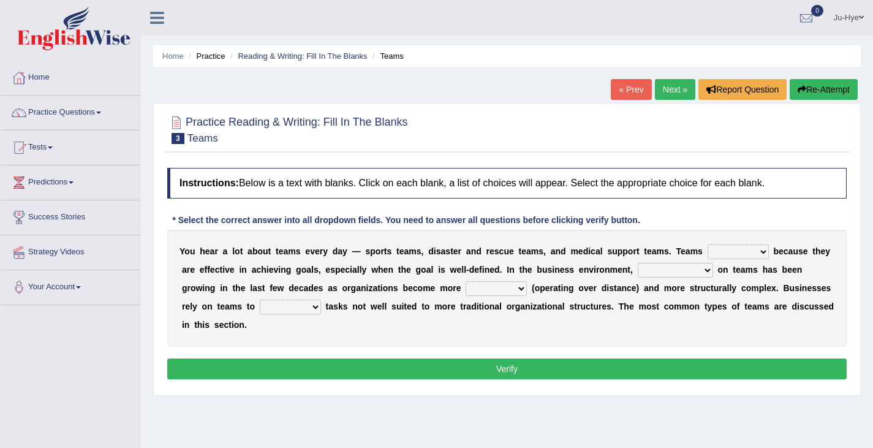
click at [708, 259] on select "exert extend express exist" at bounding box center [738, 251] width 61 height 15
click at [638, 268] on select "reliability reliance realization independence" at bounding box center [675, 270] width 75 height 15
click at [366, 222] on div "* Select the correct answer into all dropdown fields. You need to answer all qu…" at bounding box center [406, 220] width 478 height 13
click at [708, 255] on select "exert extend express exist" at bounding box center [738, 251] width 61 height 15
click at [528, 267] on b "e" at bounding box center [530, 270] width 5 height 10
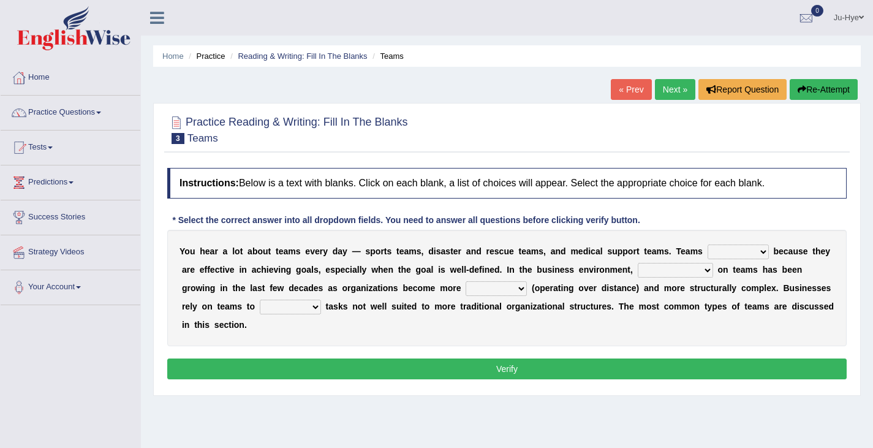
click at [638, 269] on select "reliability reliance realization independence" at bounding box center [675, 270] width 75 height 15
click at [690, 278] on div "Y o u h e a r a l o t a b o u t t e a m s e v e r y d a y — s p o r t s t e a m…" at bounding box center [506, 288] width 679 height 116
click at [708, 253] on select "exert extend express exist" at bounding box center [738, 251] width 61 height 15
select select "exist"
click at [708, 245] on select "exert extend express exist" at bounding box center [738, 251] width 61 height 15
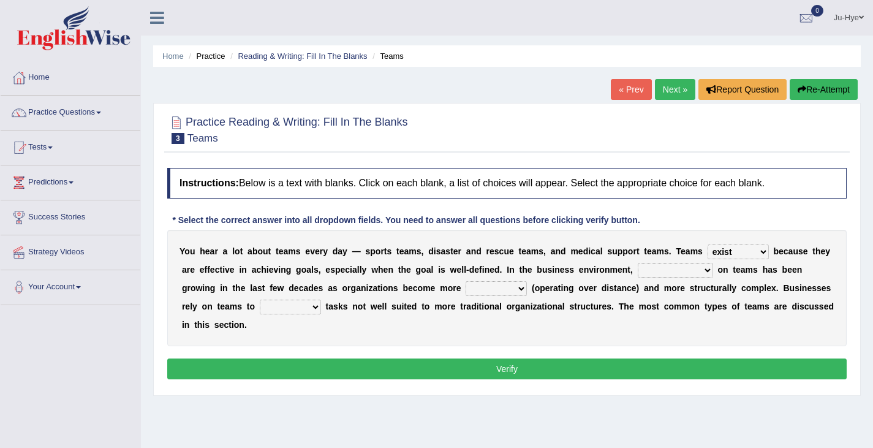
click at [638, 267] on select "reliability reliance realization independence" at bounding box center [675, 270] width 75 height 15
click at [438, 298] on div "Y o u h e a r a l o t a b o u t t e a m s e v e r y d a y — s p o r t s t e a m…" at bounding box center [506, 288] width 679 height 116
click at [638, 270] on select "reliability reliance realization independence" at bounding box center [675, 270] width 75 height 15
select select "reliability"
click at [638, 263] on select "reliability reliance realization independence" at bounding box center [675, 270] width 75 height 15
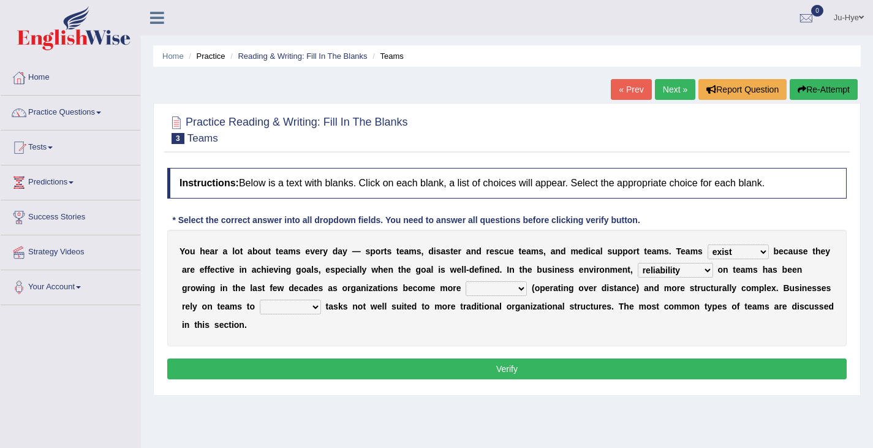
click at [466, 289] on select "authentic virtual simplified veritable" at bounding box center [496, 288] width 61 height 15
select select "virtual"
click at [466, 282] on select "authentic virtual simplified veritable" at bounding box center [496, 288] width 61 height 15
click at [260, 302] on select "perform possess compare conform" at bounding box center [290, 307] width 61 height 15
select select "perform"
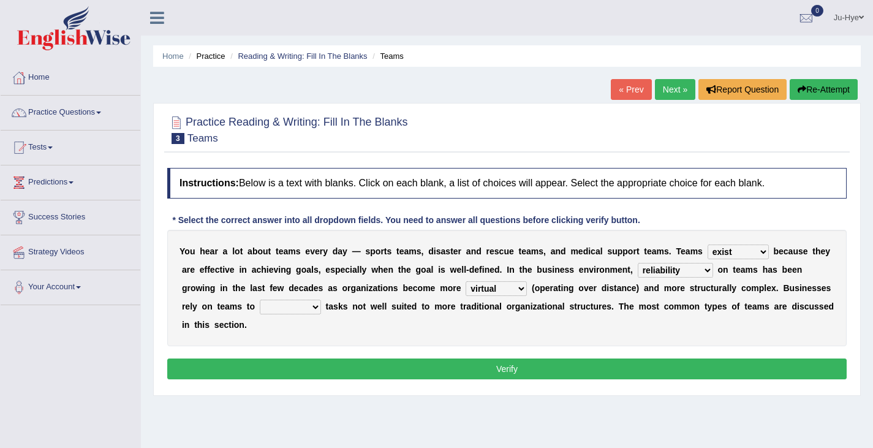
click at [260, 300] on select "perform possess compare conform" at bounding box center [290, 307] width 61 height 15
click at [260, 302] on select "perform possess compare conform" at bounding box center [290, 307] width 61 height 15
click at [285, 322] on div "Y o u h e a r a l o t a b o u t t e a m s e v e r y d a y — s p o r t s t e a m…" at bounding box center [506, 288] width 679 height 116
click at [319, 358] on button "Verify" at bounding box center [506, 368] width 679 height 21
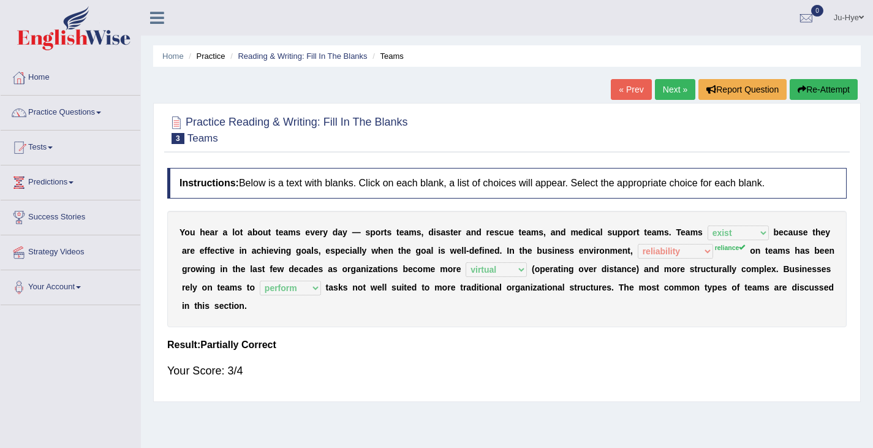
click at [687, 88] on link "Next »" at bounding box center [675, 89] width 40 height 21
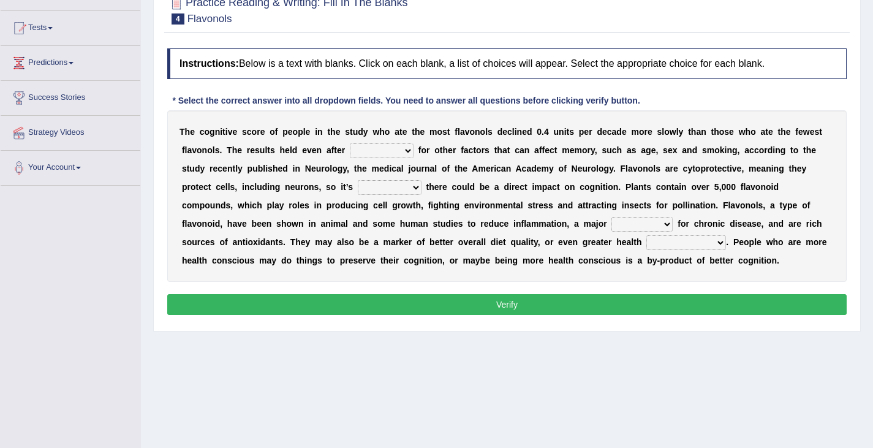
scroll to position [120, 0]
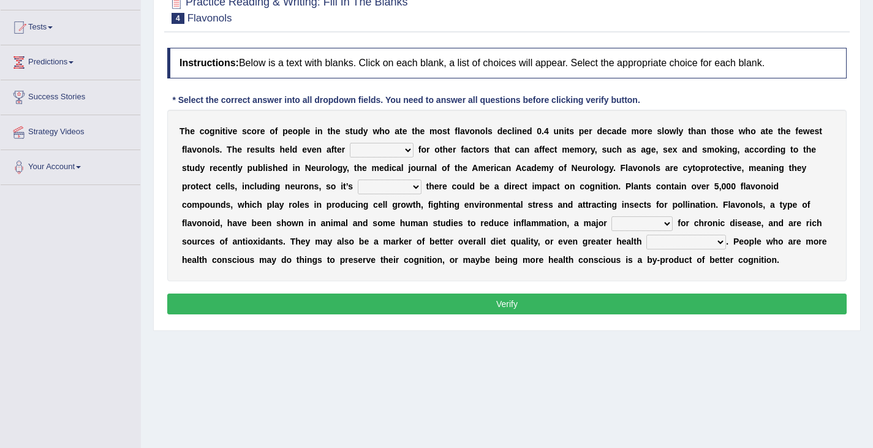
click at [350, 154] on select "consulting adjusting automating advertising" at bounding box center [382, 150] width 64 height 15
click at [350, 149] on select "consulting adjusting automating advertising" at bounding box center [382, 150] width 64 height 15
drag, startPoint x: 501, startPoint y: 149, endPoint x: 361, endPoint y: 153, distance: 139.7
click at [361, 153] on div "T h e c o g n i t i v e s c o r e o f p e o p l e i n t h e s t u d y w h o a t…" at bounding box center [506, 196] width 679 height 172
click at [350, 157] on select "consulting adjusting automating advertising" at bounding box center [382, 150] width 64 height 15
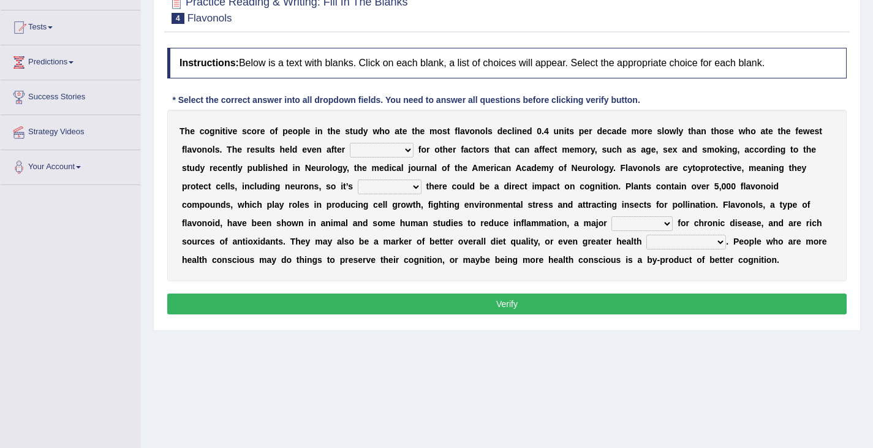
click at [613, 169] on b "." at bounding box center [614, 168] width 2 height 10
click at [300, 159] on div "T h e c o g n i t i v e s c o r e o f p e o p l e i n t h e s t u d y w h o a t…" at bounding box center [506, 196] width 679 height 172
click at [350, 149] on select "consulting adjusting automating advertising" at bounding box center [382, 150] width 64 height 15
click at [350, 143] on select "consulting adjusting automating advertising" at bounding box center [382, 150] width 64 height 15
click at [496, 173] on b "c" at bounding box center [498, 168] width 5 height 10
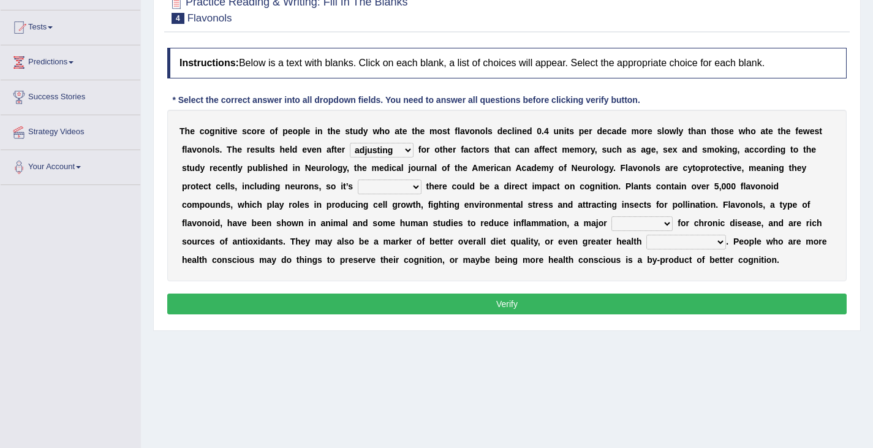
click at [292, 140] on div "T h e c o g n i t i v e s c o r e o f p e o p l e i n t h e s t u d y w h o a t…" at bounding box center [506, 196] width 679 height 172
click at [350, 156] on select "consulting adjusting automating advertising" at bounding box center [382, 150] width 64 height 15
select select "consulting"
click at [350, 143] on select "consulting adjusting automating advertising" at bounding box center [382, 150] width 64 height 15
click at [358, 188] on select "irresistible purposeful plausible detrimental" at bounding box center [390, 187] width 64 height 15
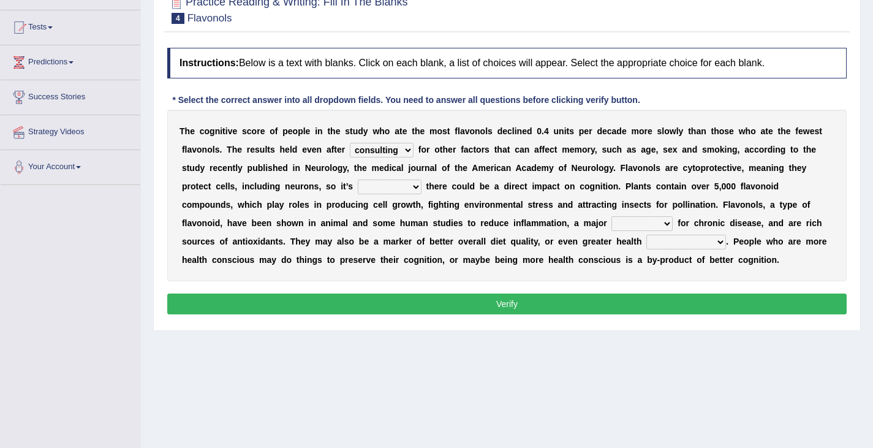
select select "irresistible"
click at [358, 180] on select "irresistible purposeful plausible detrimental" at bounding box center [390, 187] width 64 height 15
click at [611, 224] on select "nuance module fact trigger" at bounding box center [641, 223] width 61 height 15
select select "nuance"
click at [611, 217] on select "nuance module fact trigger" at bounding box center [641, 223] width 61 height 15
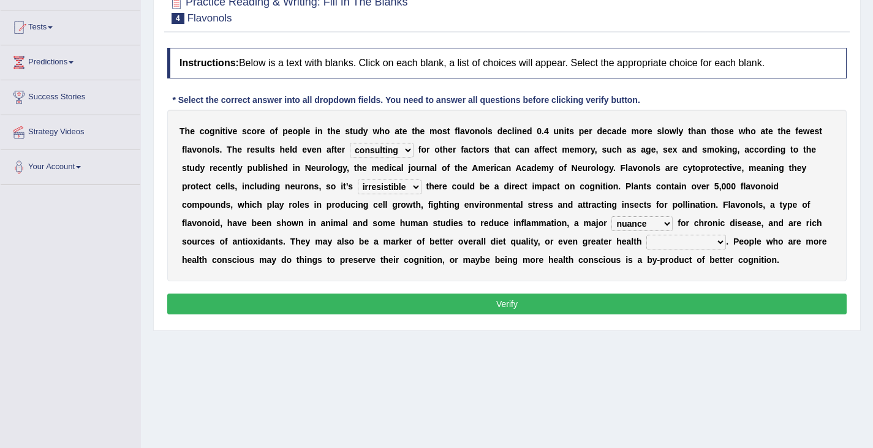
click at [646, 248] on select "intervention cognition protection consciousness" at bounding box center [686, 242] width 80 height 15
click at [766, 237] on b "w" at bounding box center [769, 241] width 7 height 10
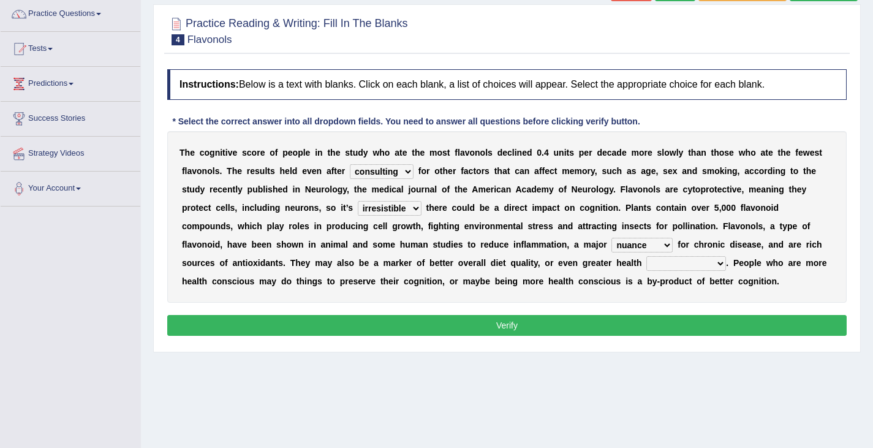
scroll to position [99, 0]
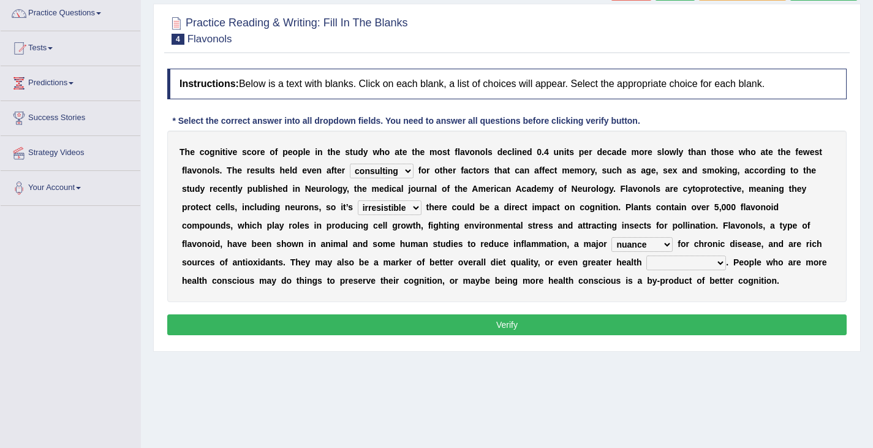
click at [646, 256] on select "intervention cognition protection consciousness" at bounding box center [686, 262] width 80 height 15
select select "protection"
click at [646, 256] on select "intervention cognition protection consciousness" at bounding box center [686, 262] width 80 height 15
click at [646, 263] on select "intervention cognition protection consciousness" at bounding box center [686, 262] width 80 height 15
click at [426, 277] on div "T h e c o g n i t i v e s c o r e o f p e o p l e i n t h e s t u d y w h o a t…" at bounding box center [506, 217] width 679 height 172
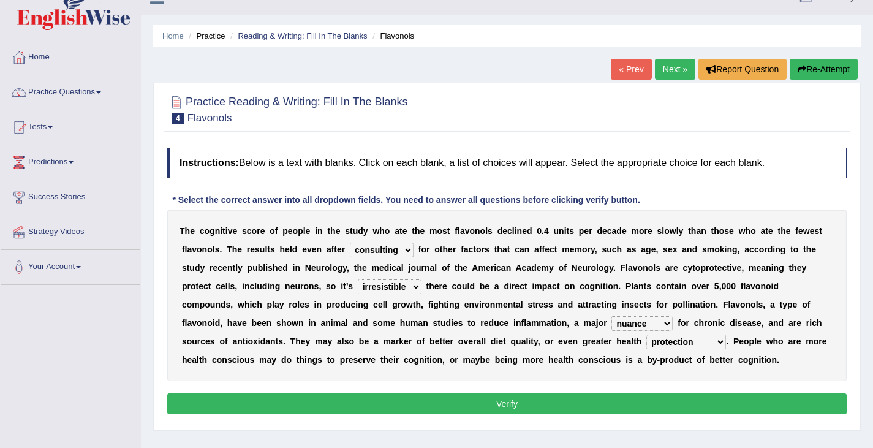
scroll to position [15, 0]
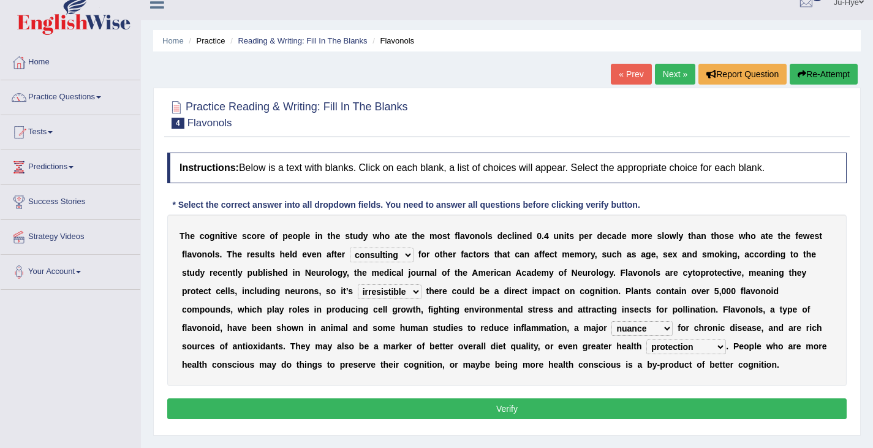
click at [317, 410] on button "Verify" at bounding box center [506, 408] width 679 height 21
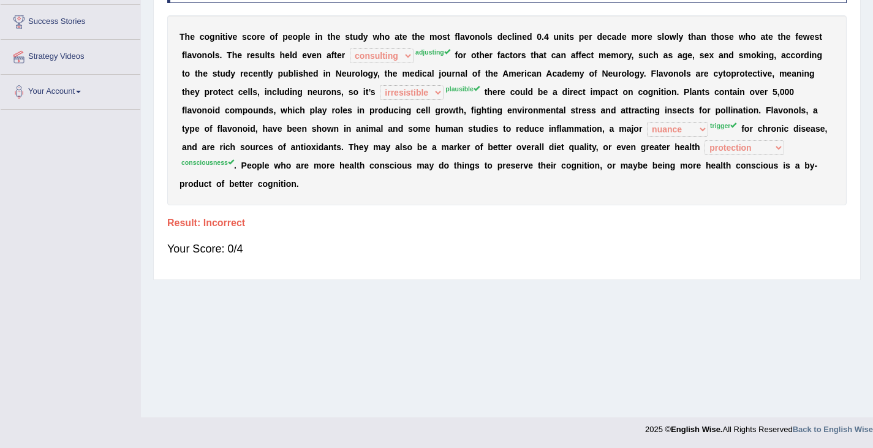
scroll to position [0, 0]
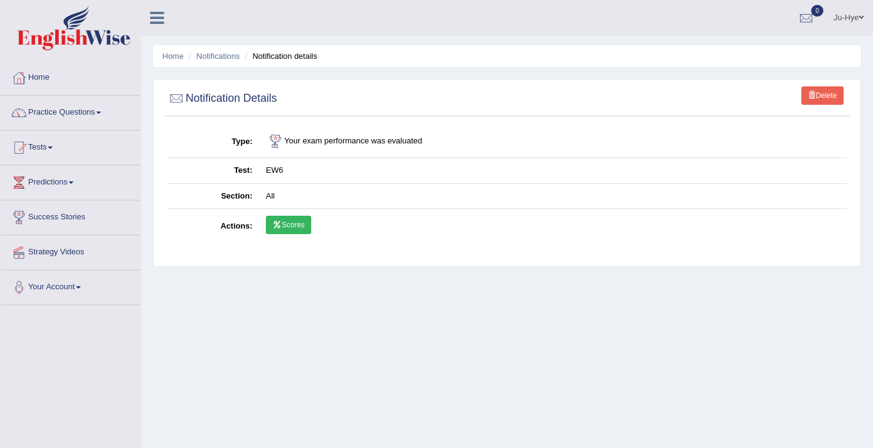
click at [155, 15] on icon at bounding box center [157, 18] width 14 height 16
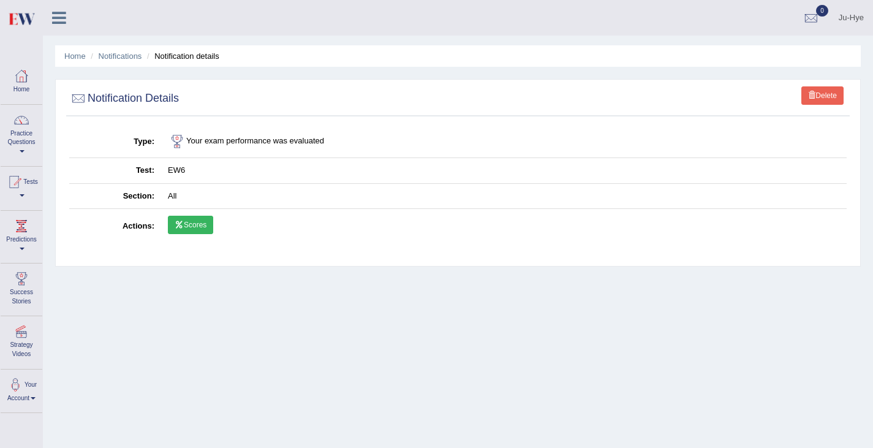
click at [194, 223] on link "Scores" at bounding box center [190, 225] width 45 height 18
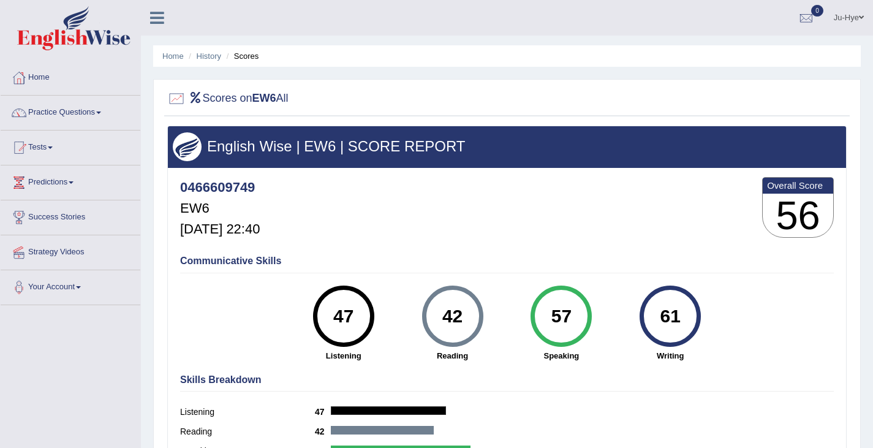
click at [333, 310] on div "47" at bounding box center [343, 315] width 45 height 51
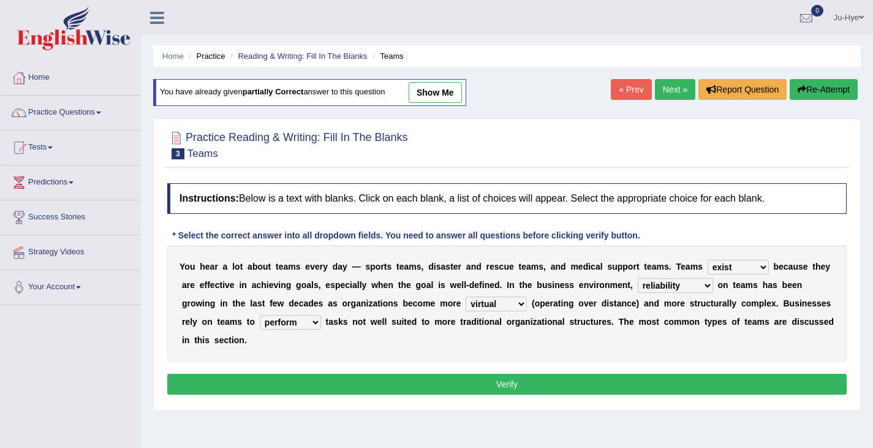
select select "exist"
select select "reliability"
select select "virtual"
select select "perform"
click at [86, 114] on link "Practice Questions" at bounding box center [71, 111] width 140 height 31
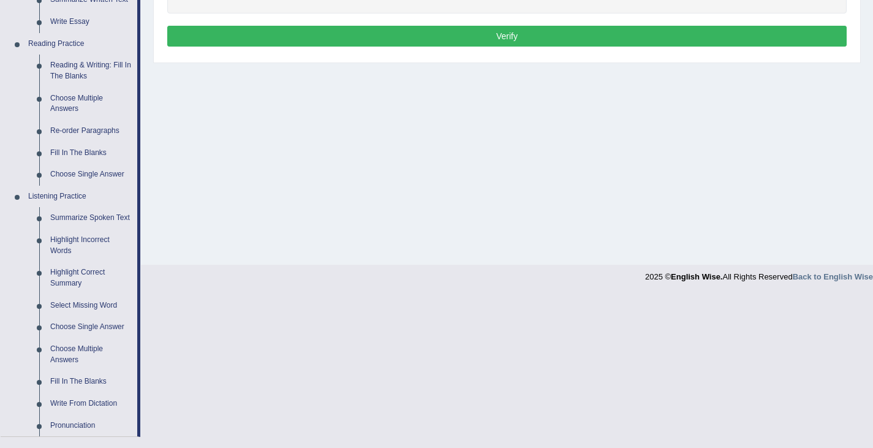
scroll to position [349, 0]
